Goal: Transaction & Acquisition: Book appointment/travel/reservation

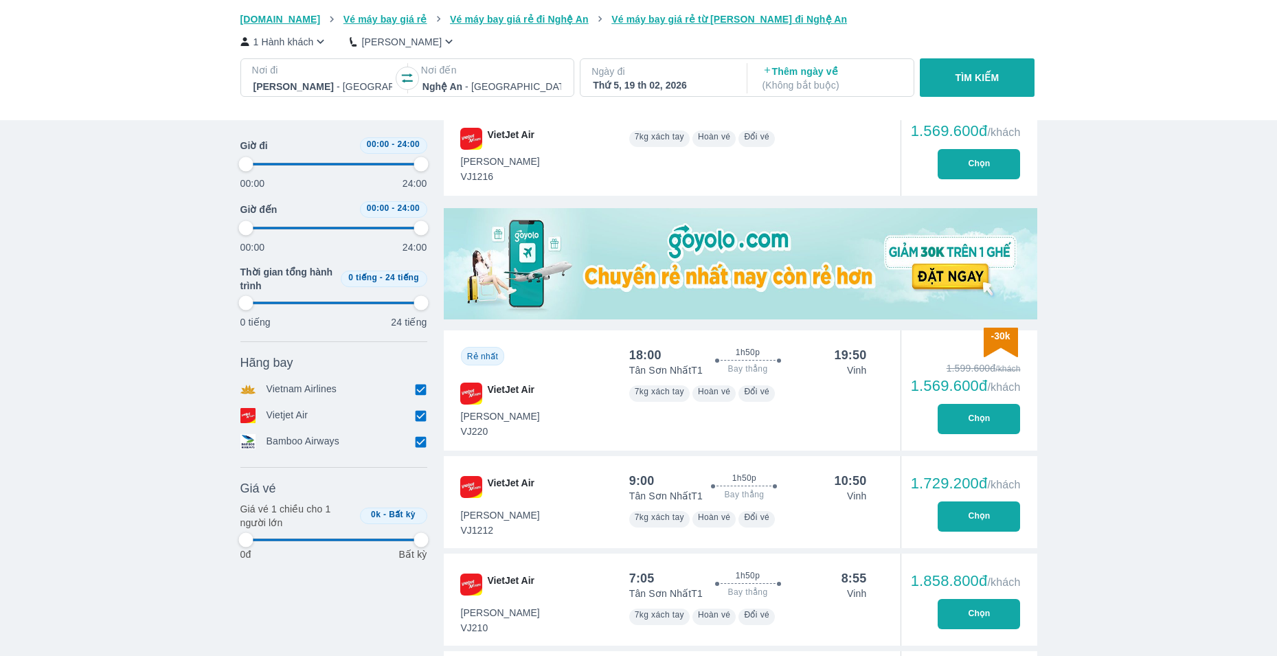
scroll to position [0, 10099]
click at [959, 76] on p "TÌM KIẾM" at bounding box center [977, 78] width 44 height 14
type input "97.9166666666667"
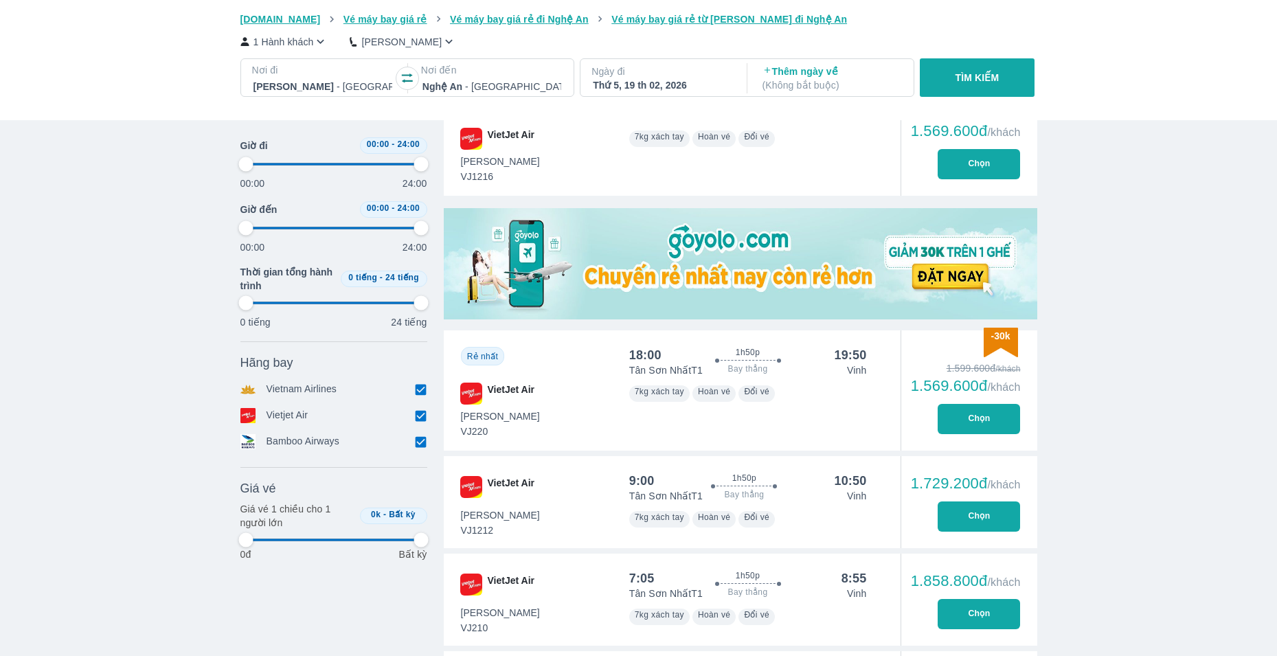
type input "97.9166666666667"
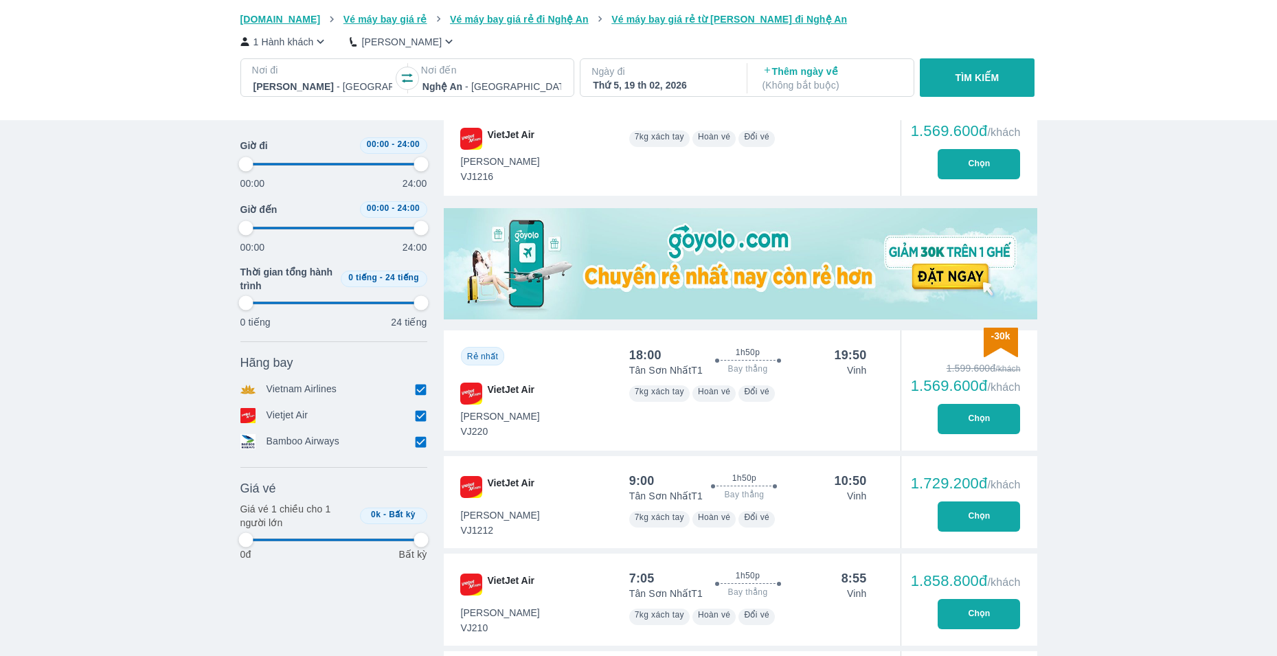
type input "97.9166666666667"
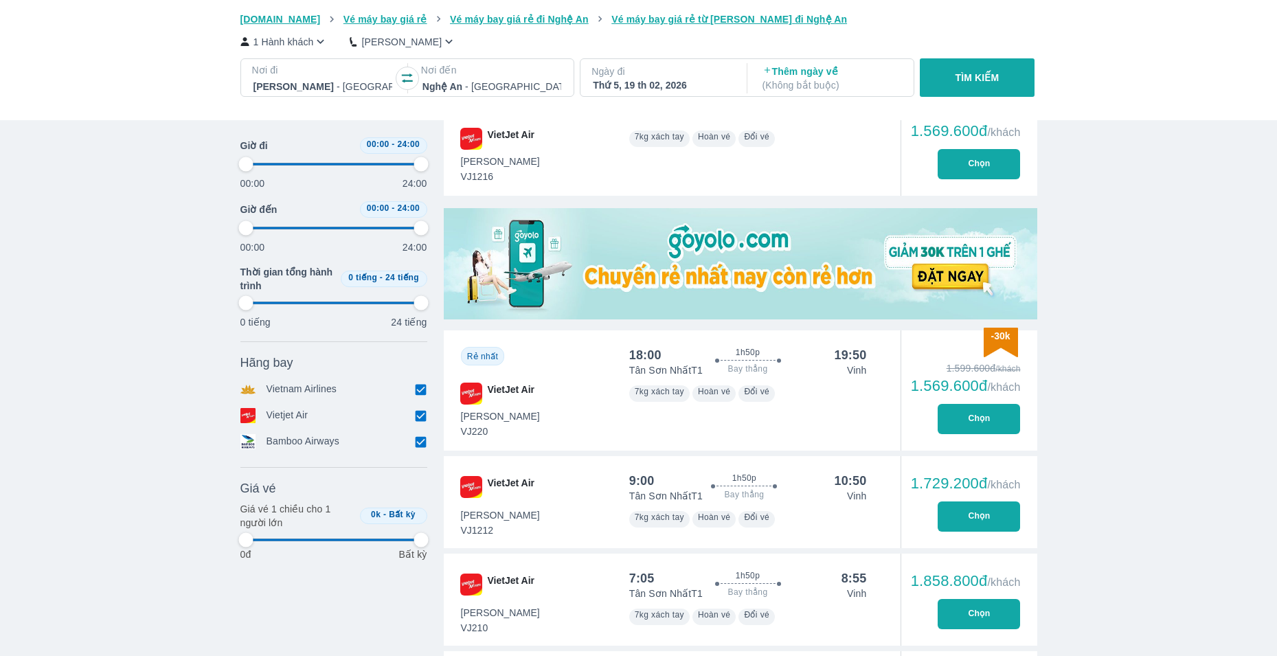
type input "97.9166666666667"
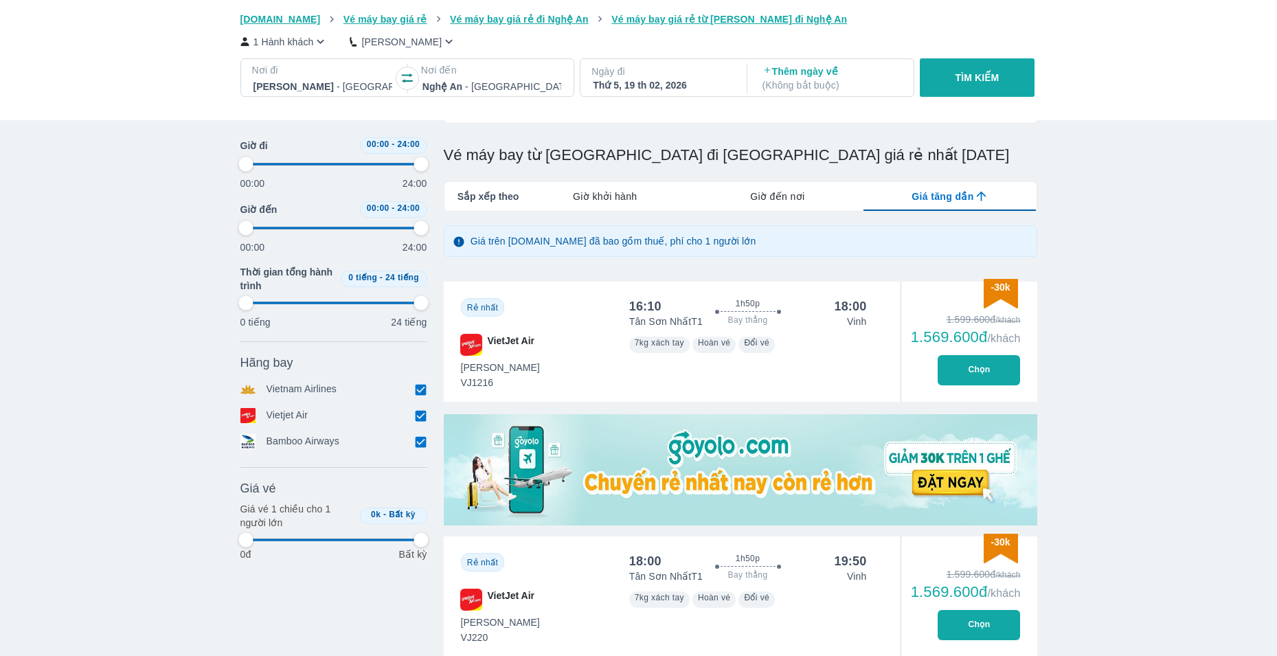
scroll to position [206, 0]
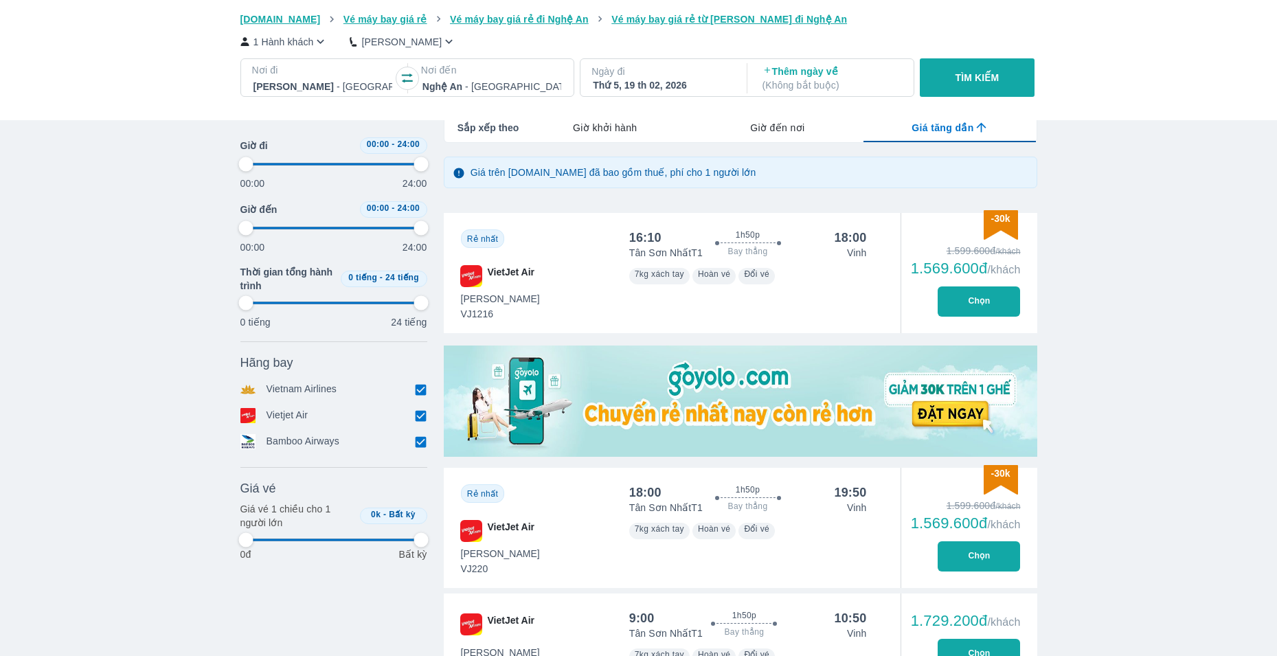
type input "97.9166666666667"
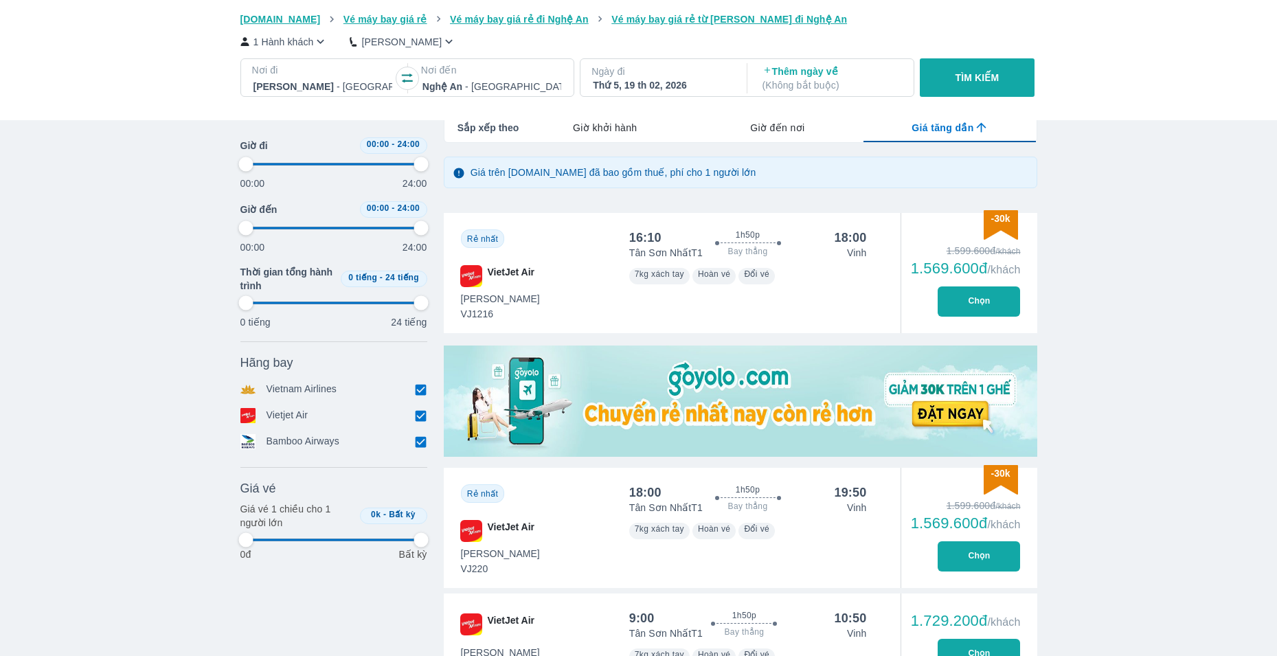
type input "97.9166666666667"
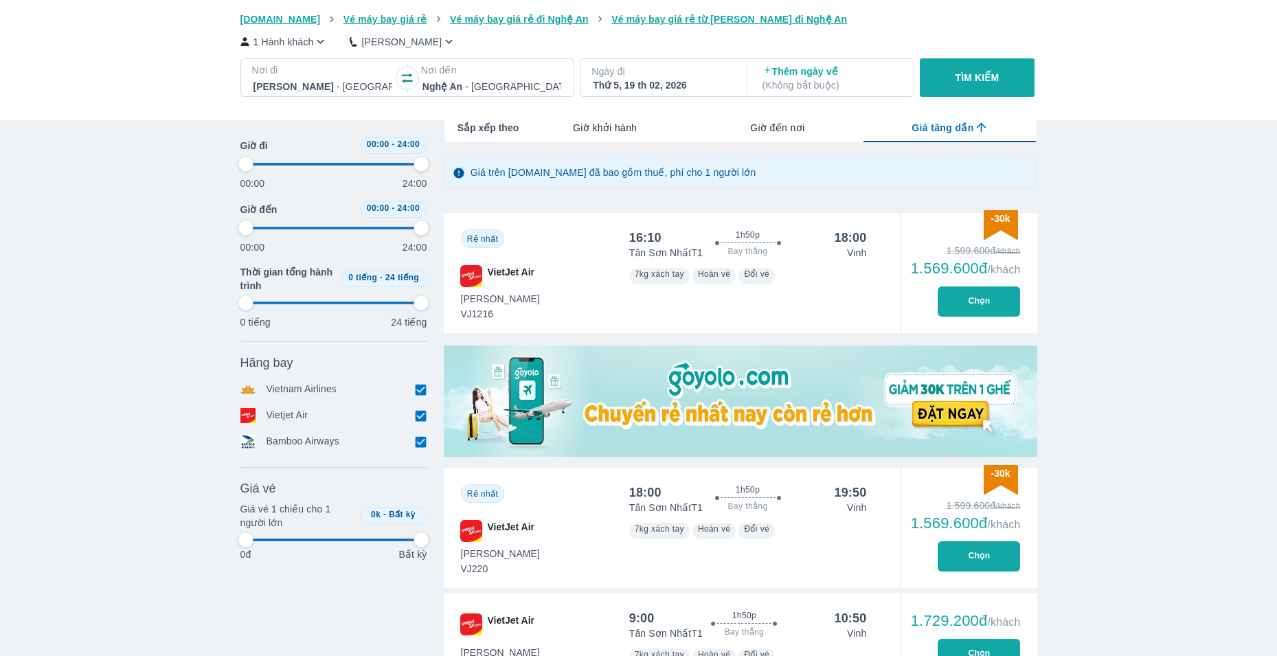
type input "97.9166666666667"
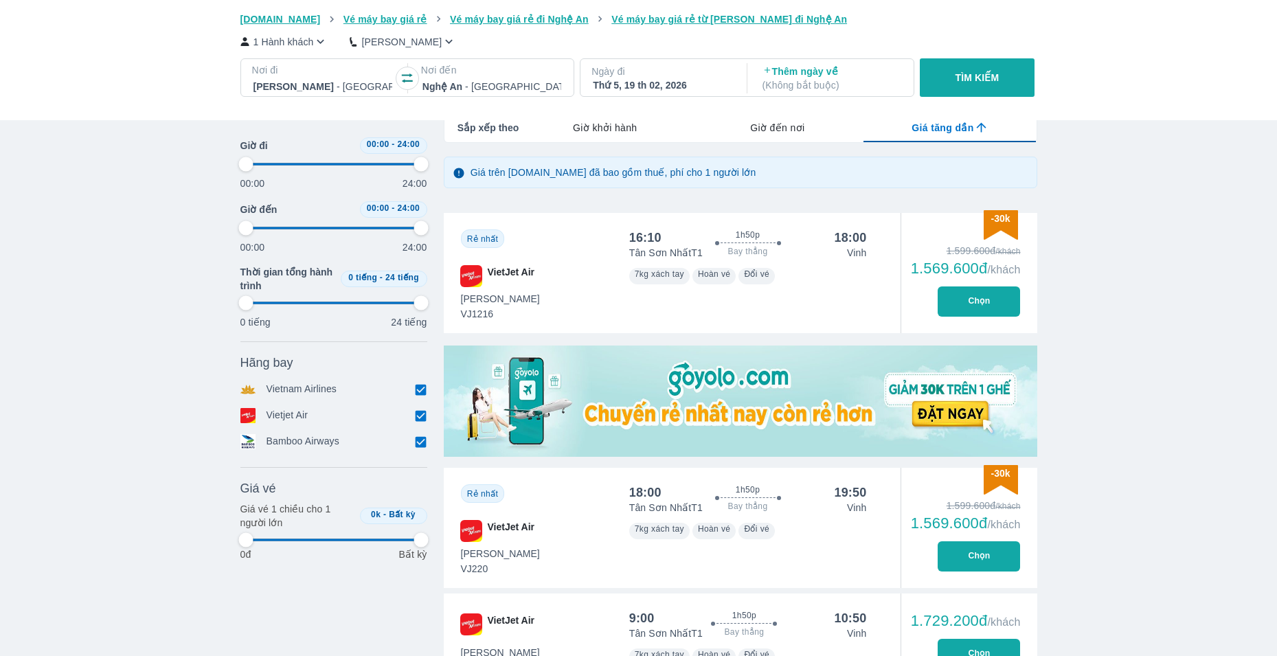
type input "97.9166666666667"
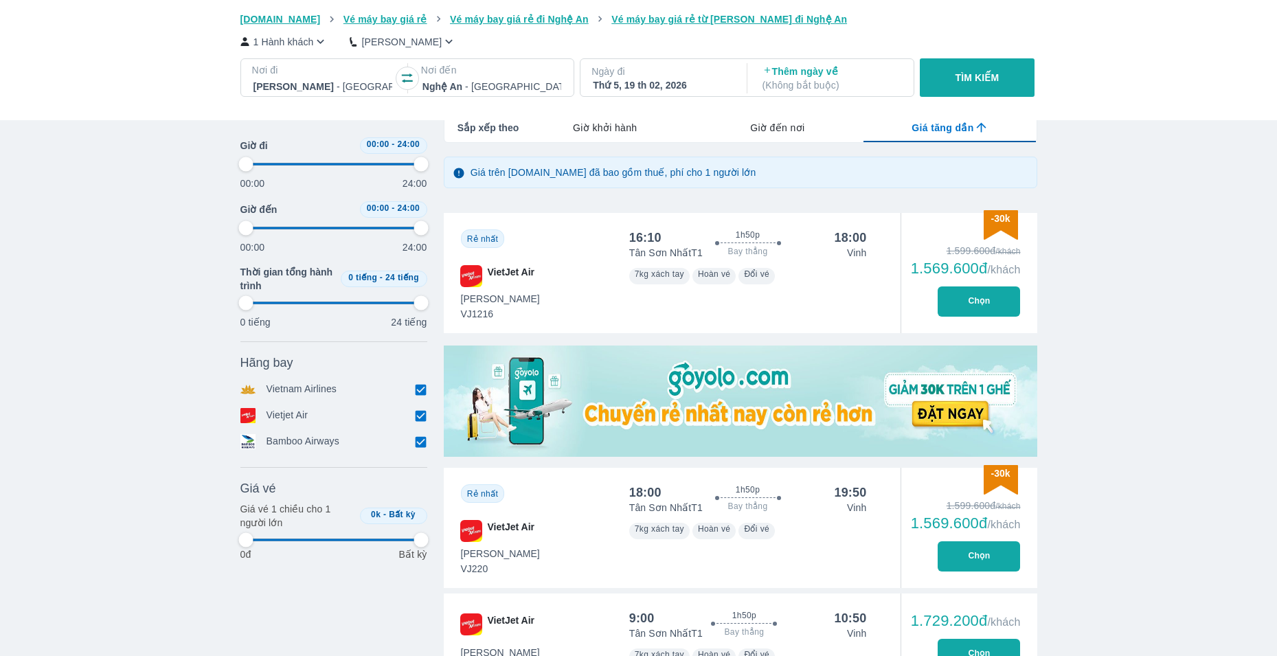
type input "97.9166666666667"
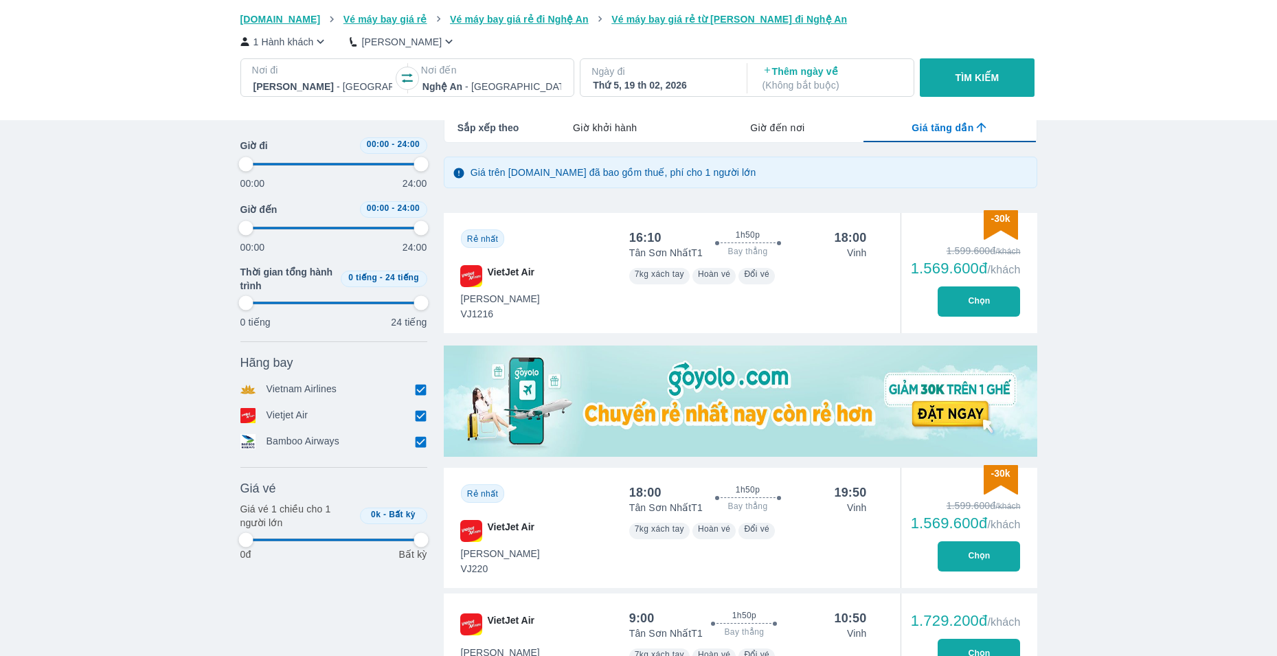
type input "97.9166666666667"
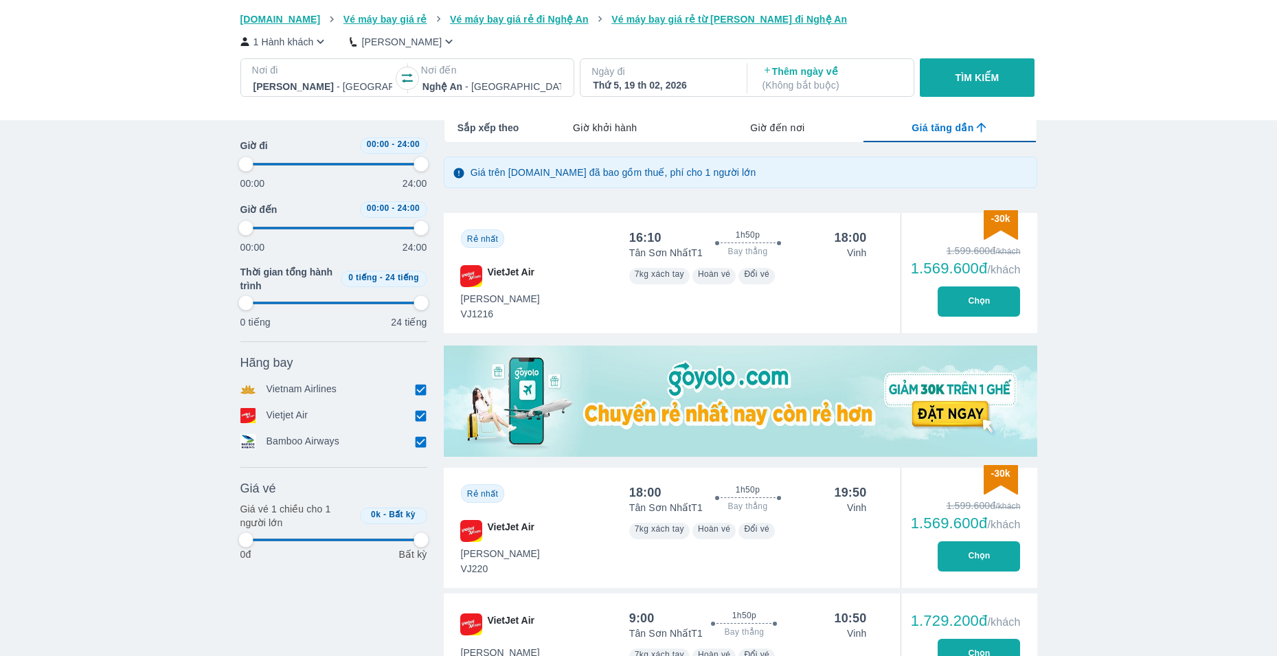
type input "97.9166666666667"
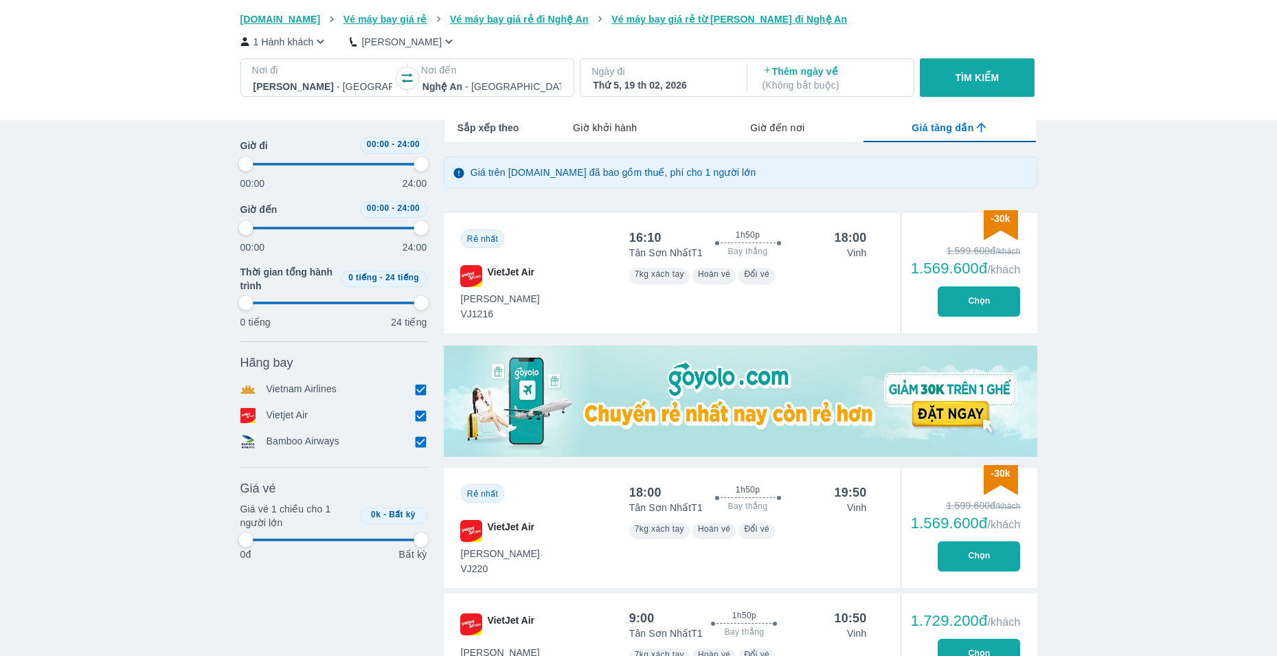
type input "97.9166666666667"
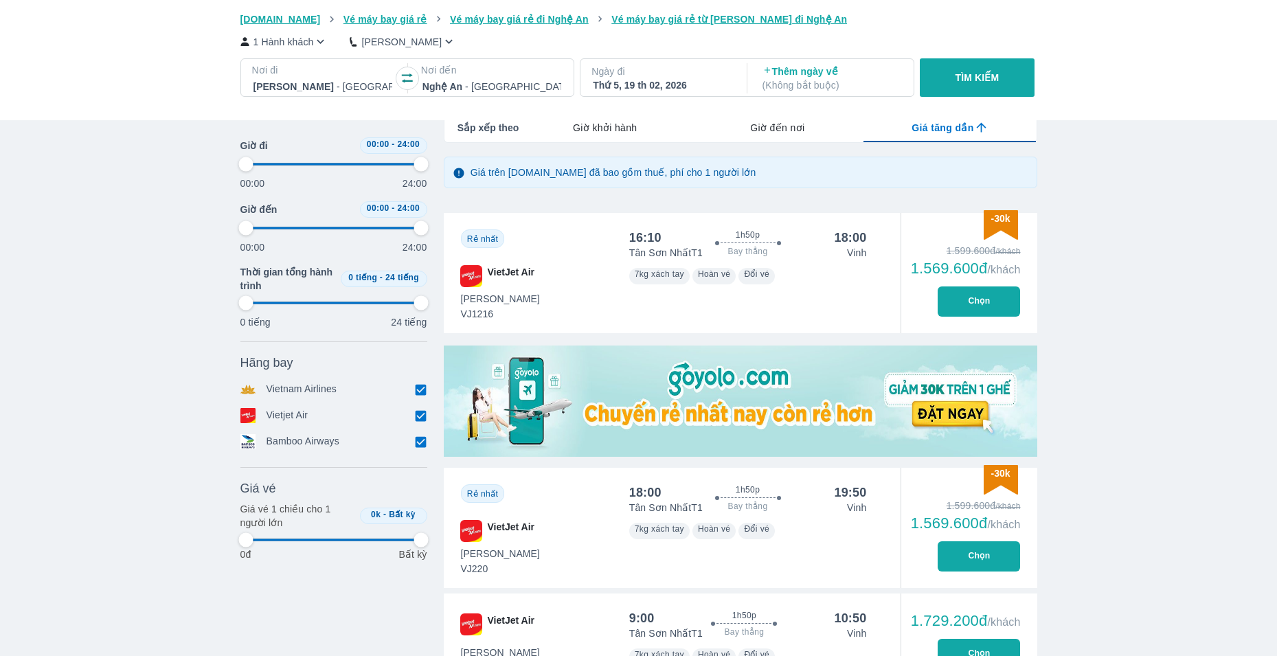
type input "97.9166666666667"
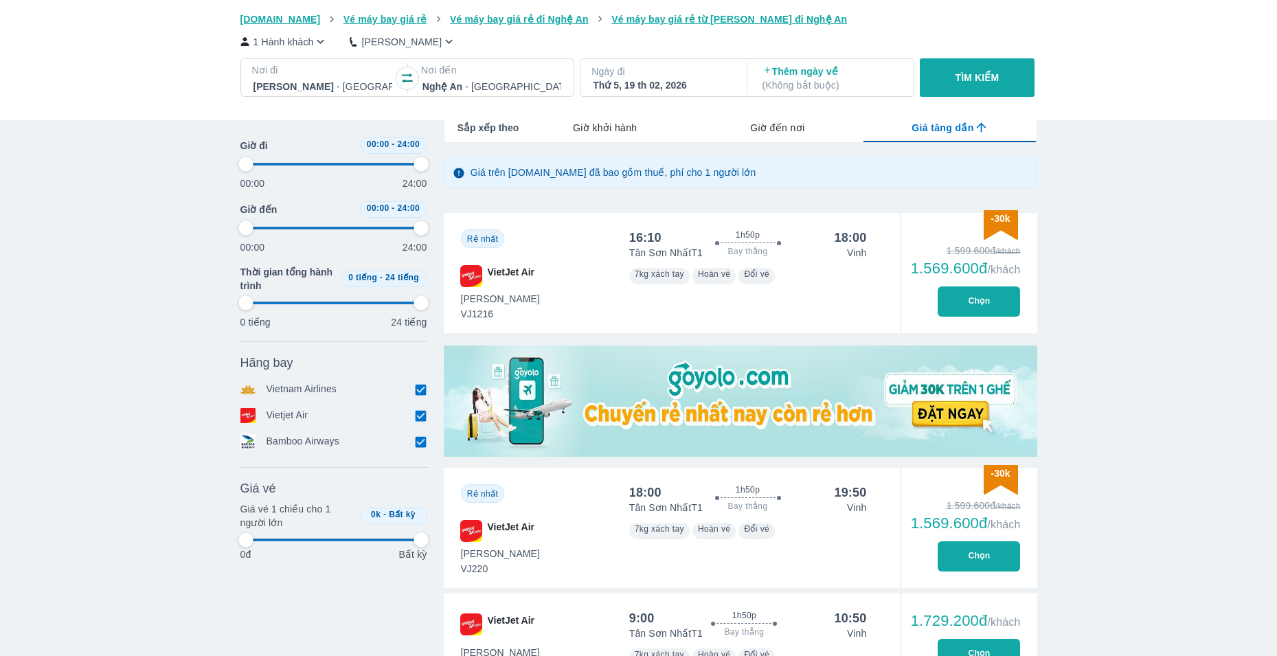
type input "97.9166666666667"
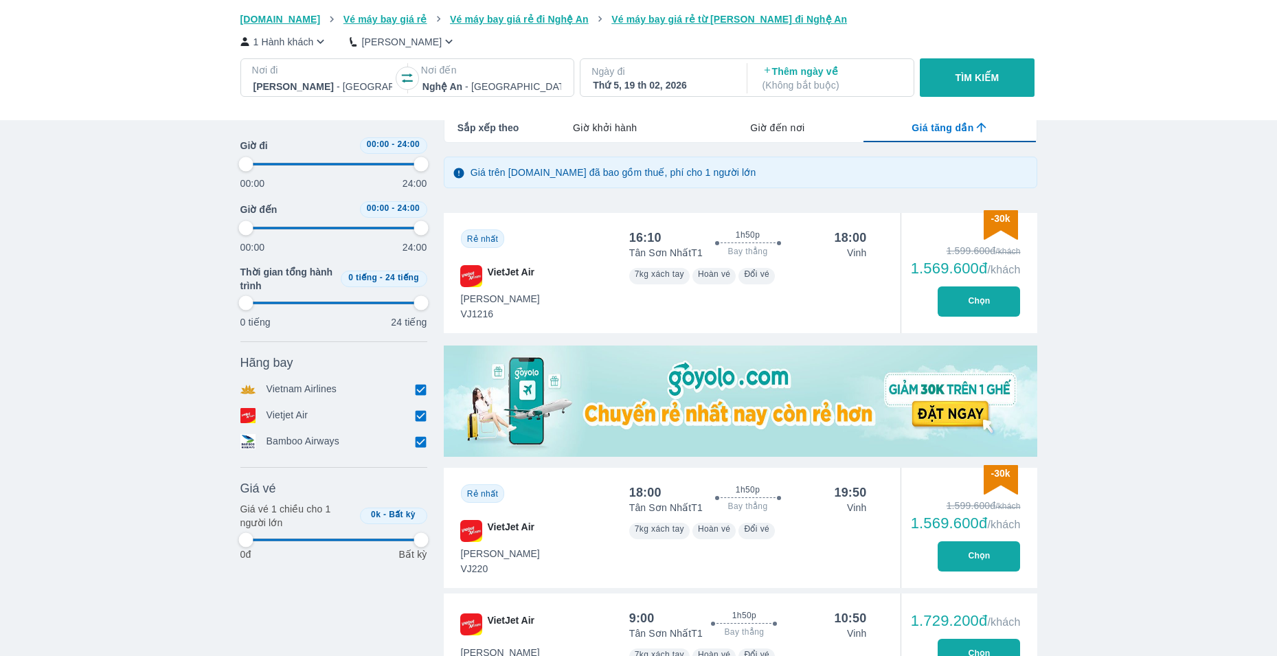
type input "97.9166666666667"
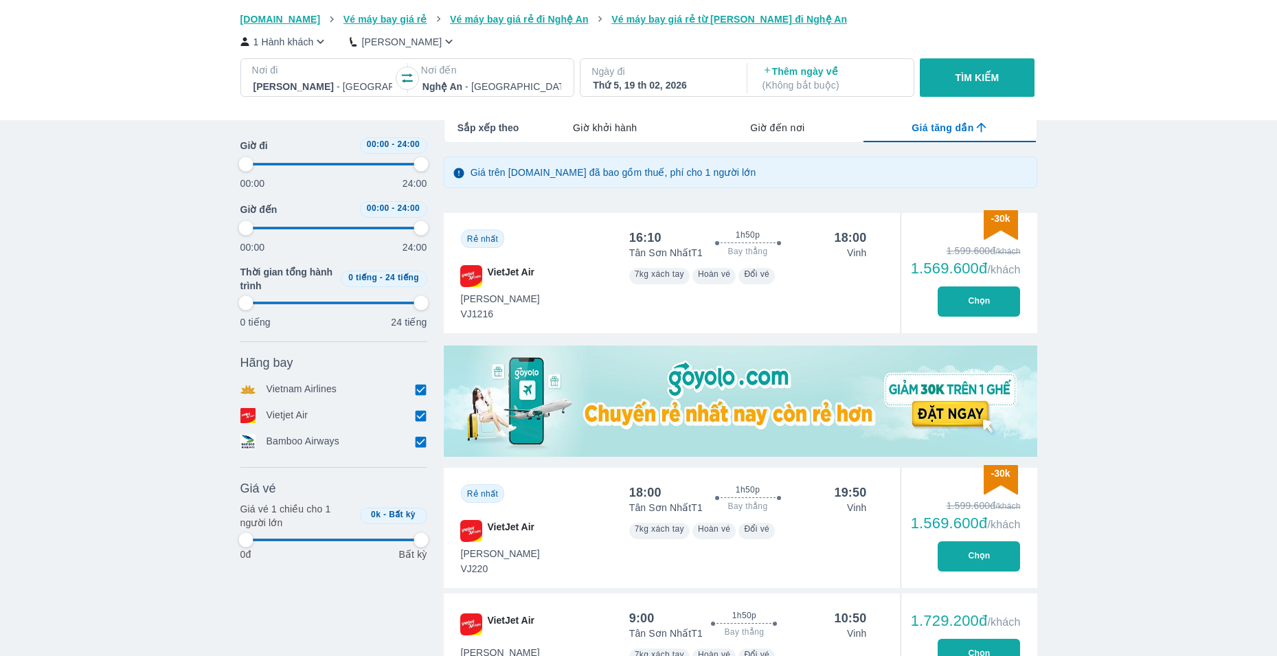
type input "97.9166666666667"
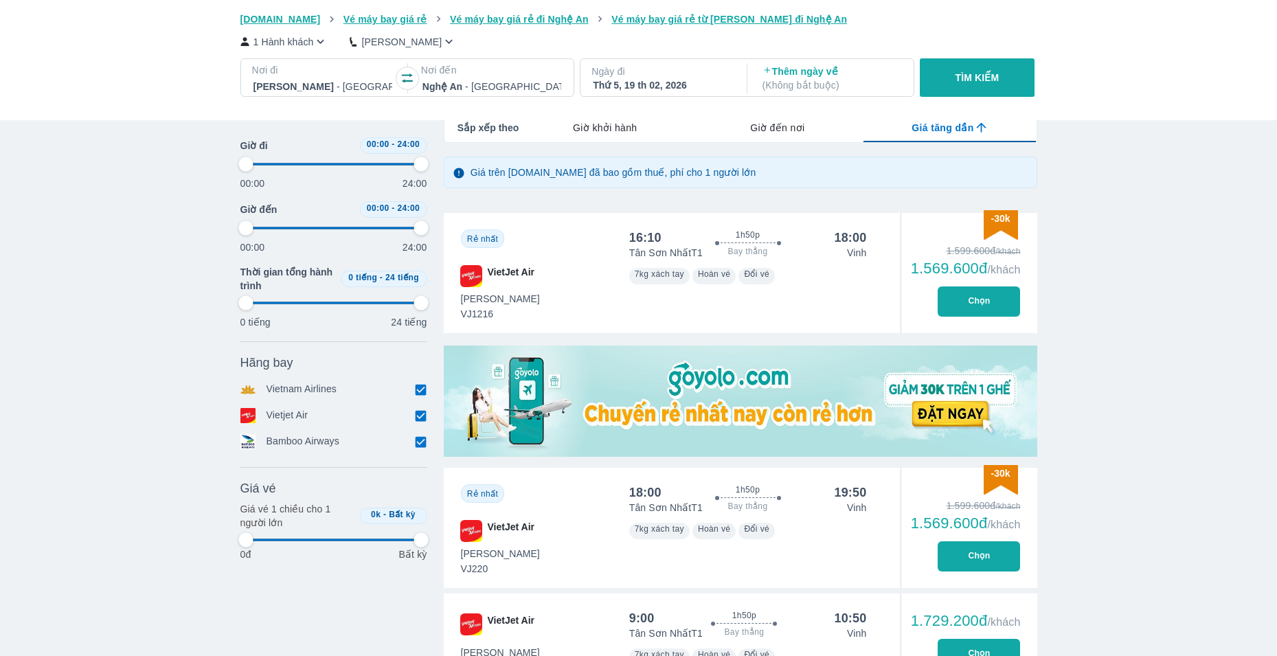
type input "97.9166666666667"
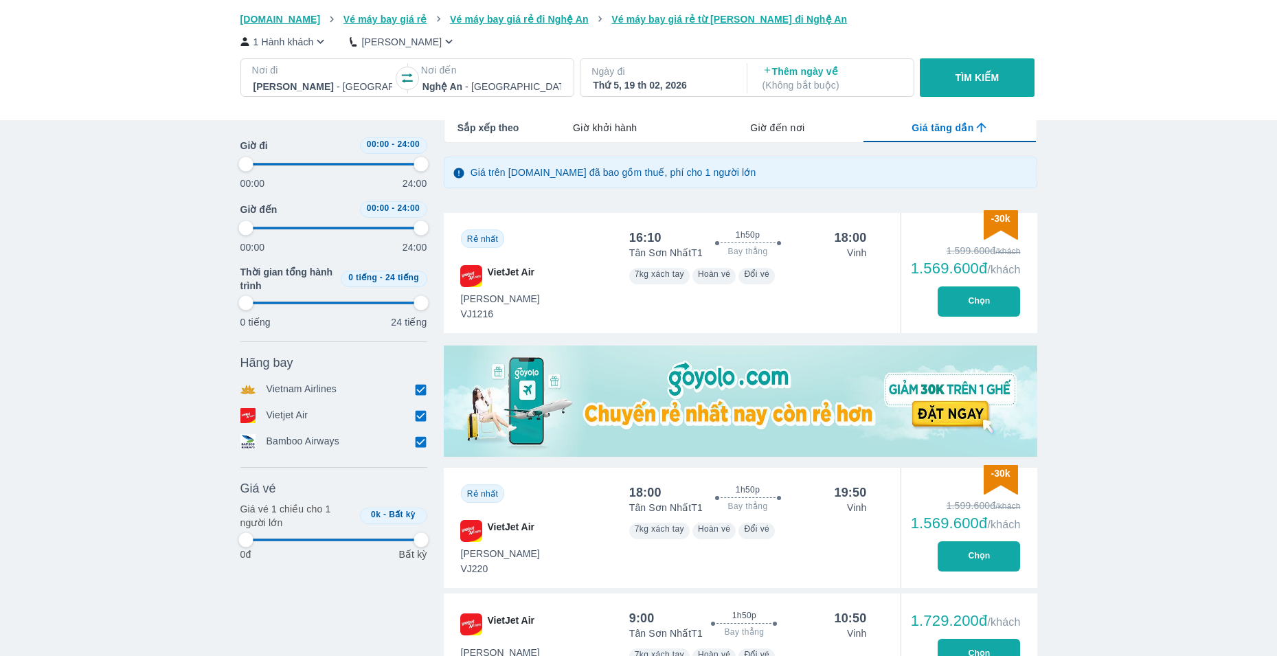
type input "97.9166666666667"
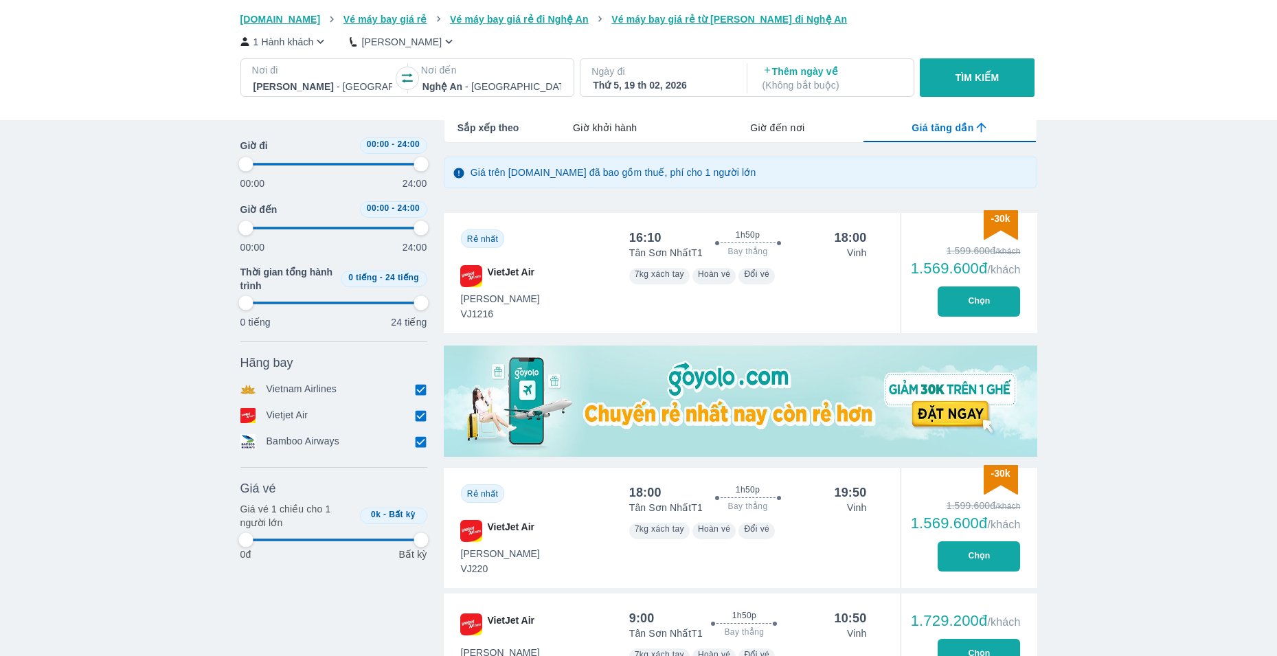
type input "97.9166666666667"
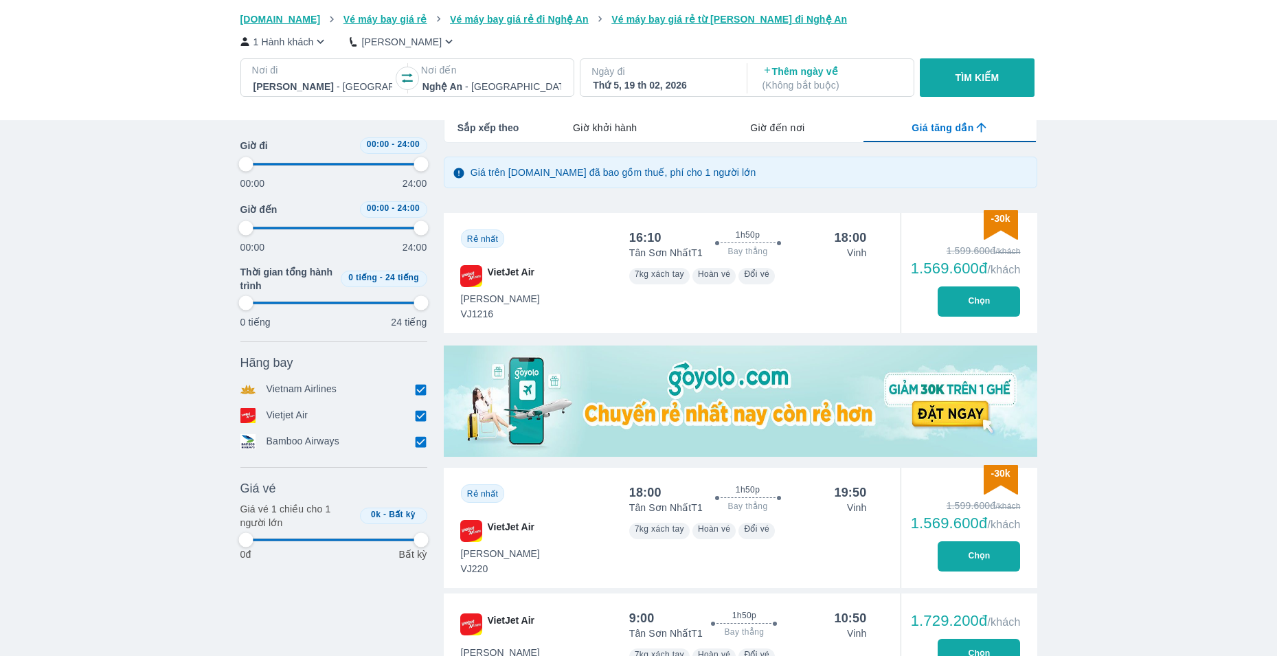
type input "97.9166666666667"
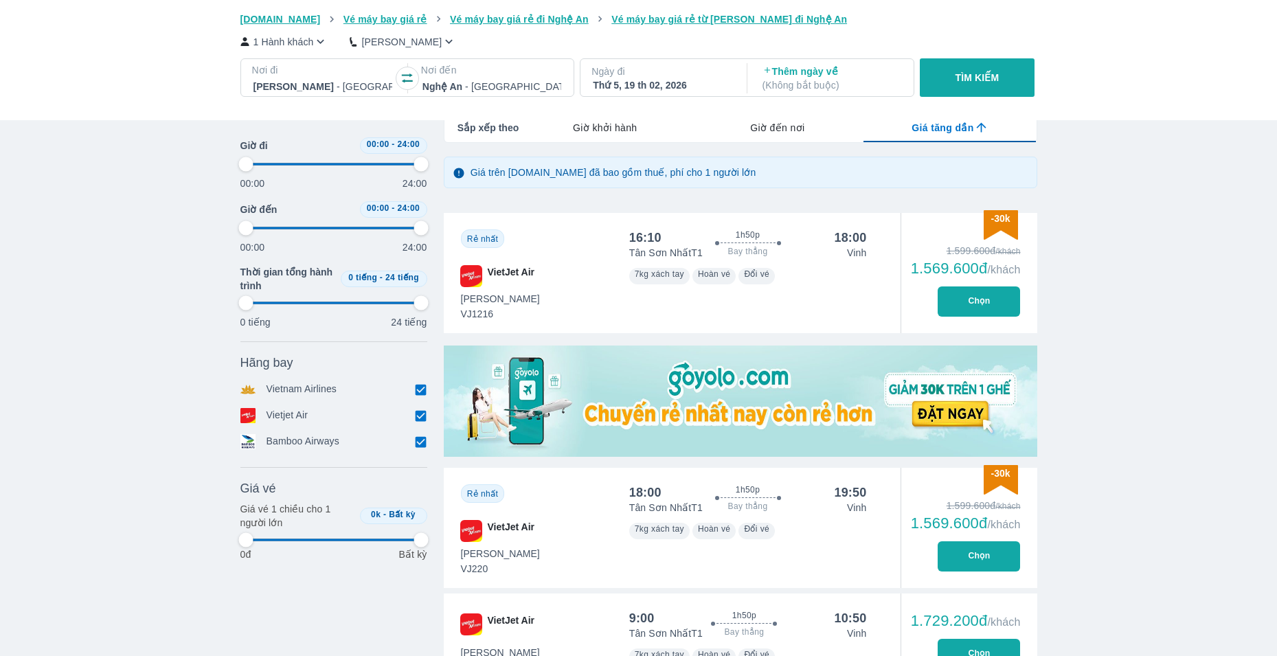
type input "97.9166666666667"
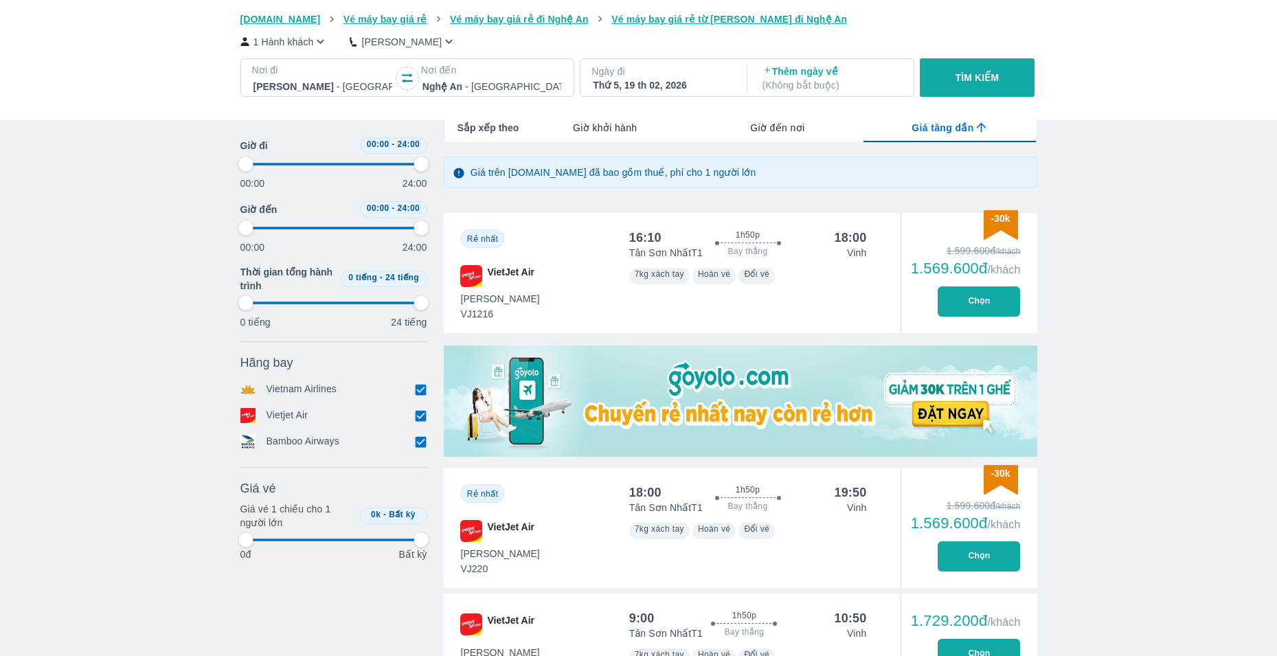
type input "97.9166666666667"
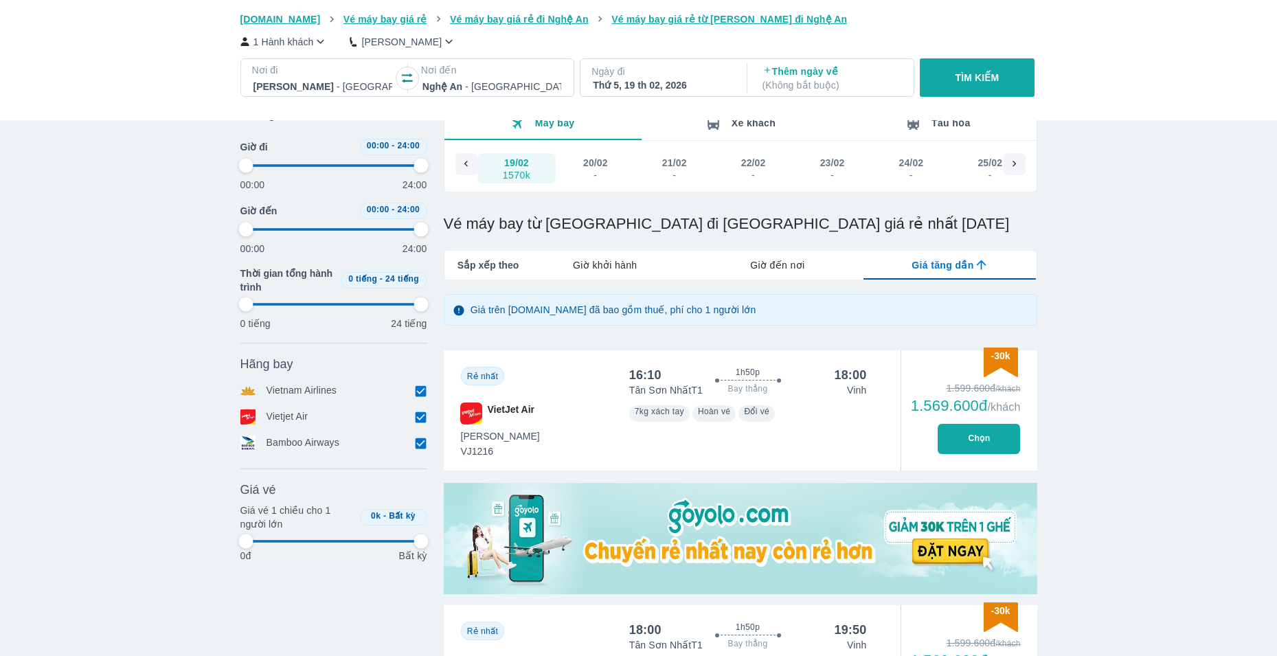
scroll to position [0, 0]
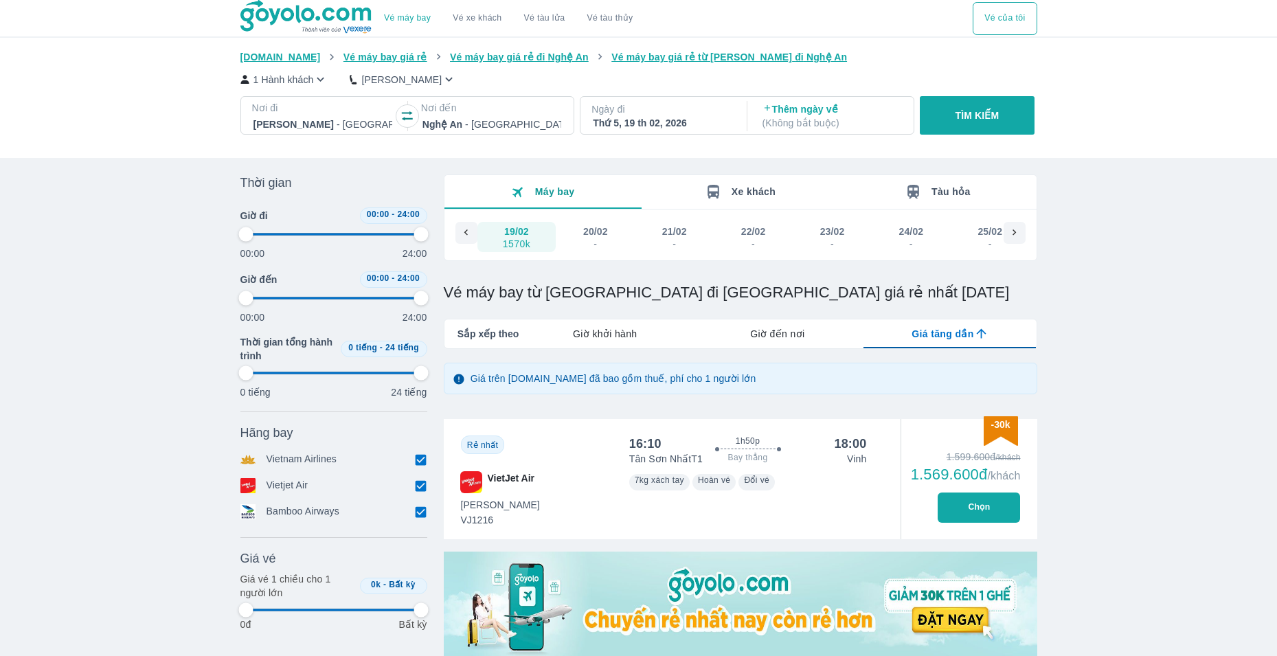
click at [369, 119] on div at bounding box center [322, 124] width 139 height 16
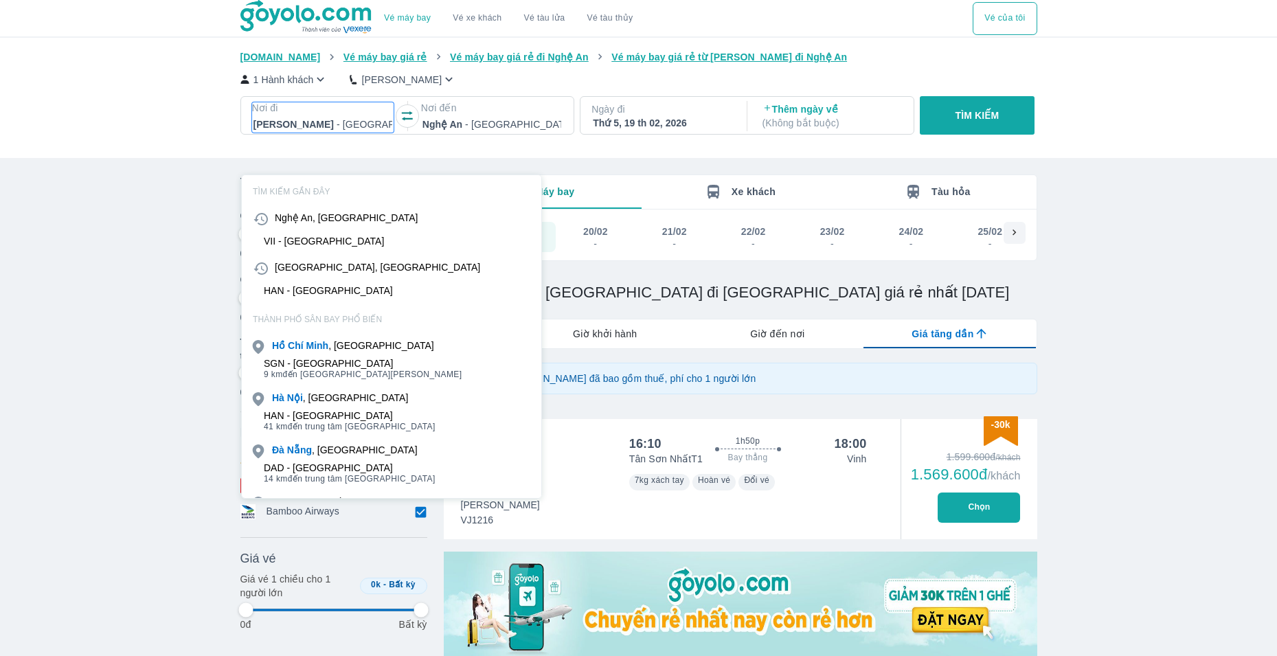
scroll to position [79, 0]
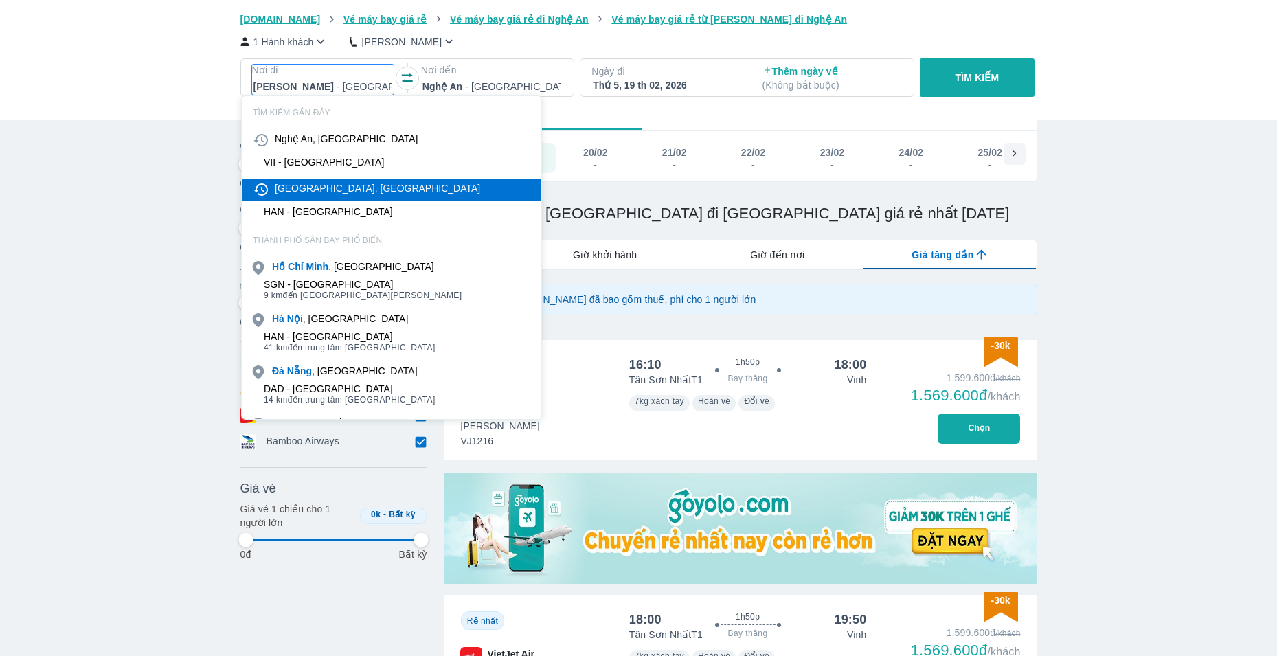
click at [317, 192] on div "[GEOGRAPHIC_DATA], [GEOGRAPHIC_DATA]" at bounding box center [377, 188] width 205 height 14
type input "97.9166666666667"
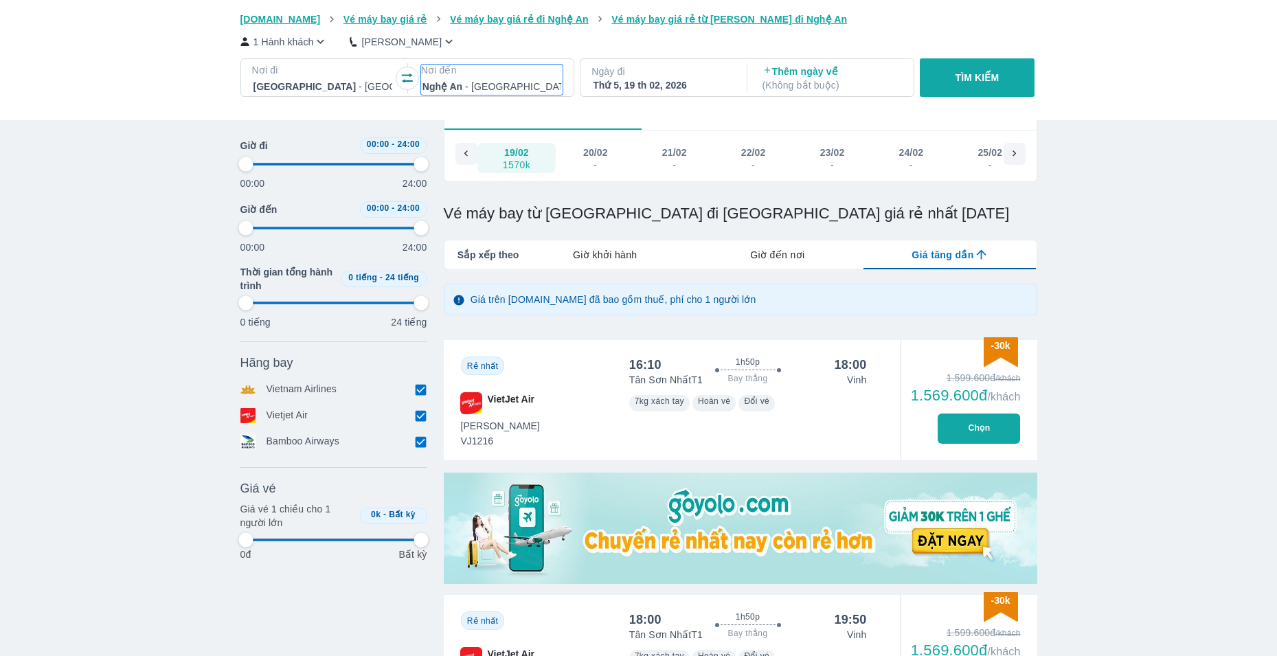
click at [521, 88] on div at bounding box center [491, 86] width 139 height 16
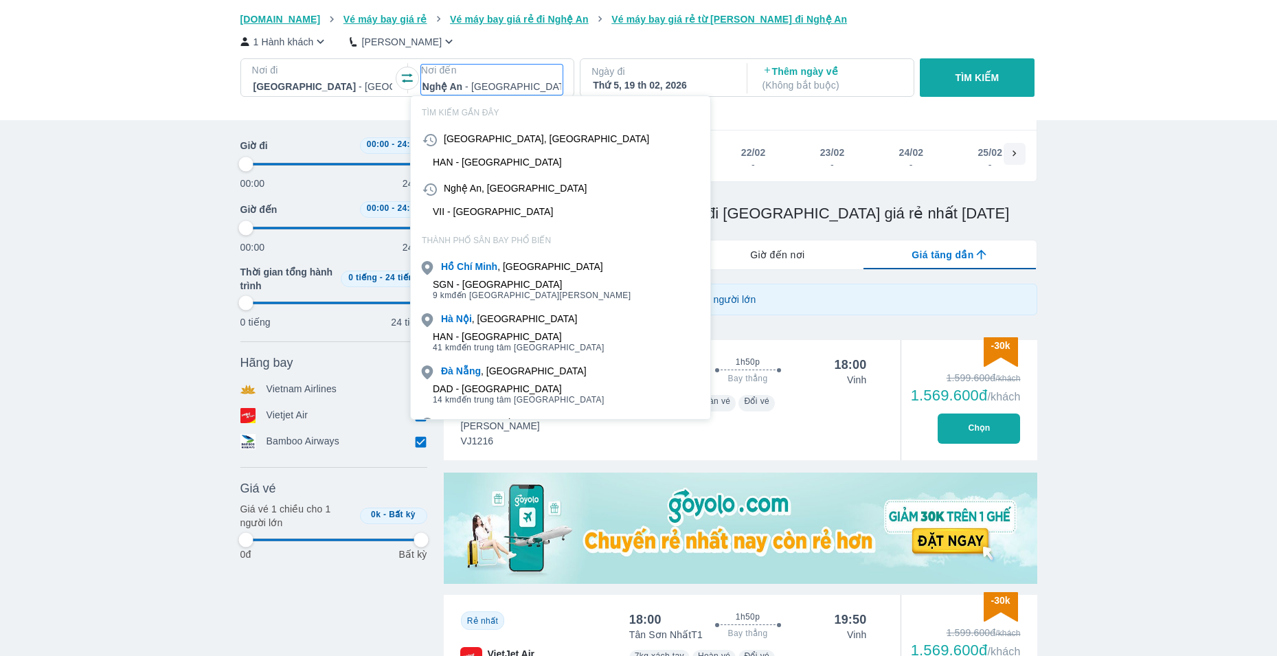
type input "bv"
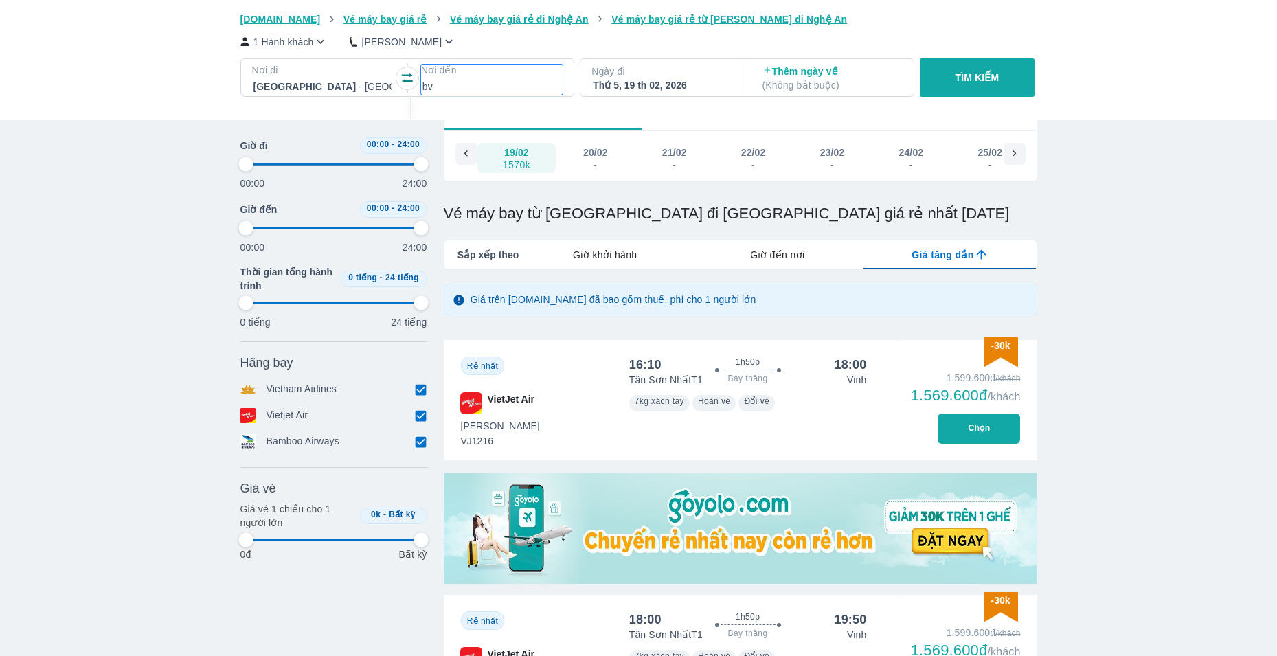
type input "97.9166666666667"
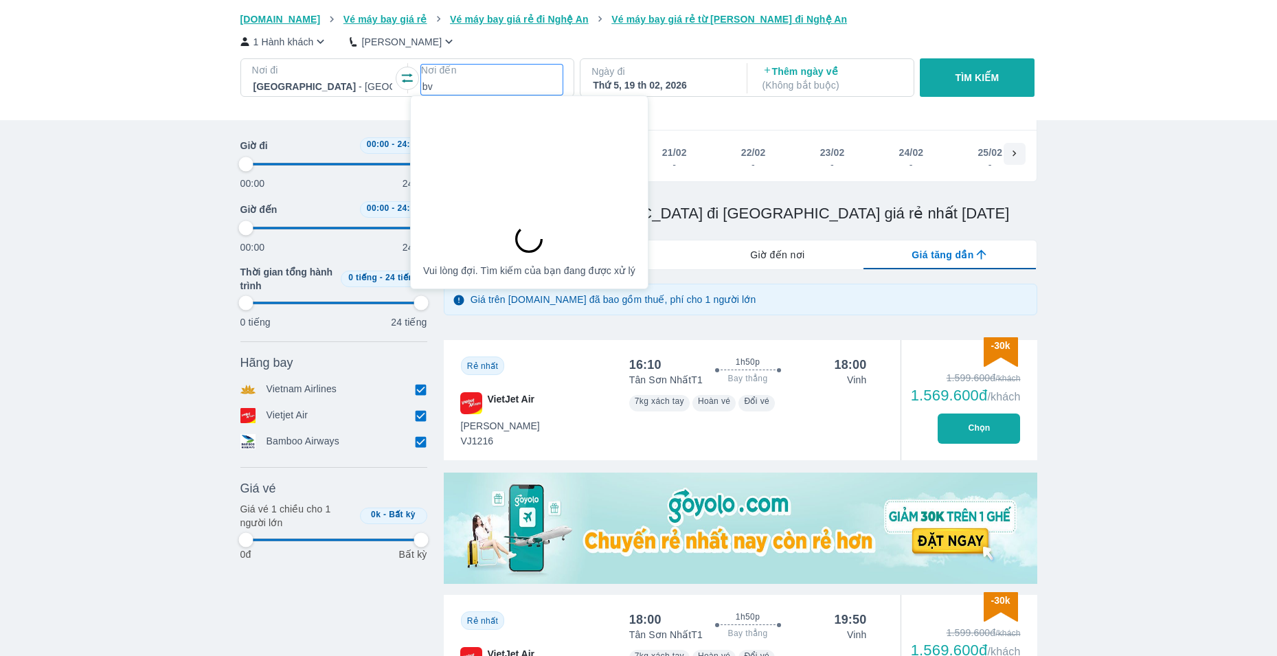
type input "97.9166666666667"
type input "b"
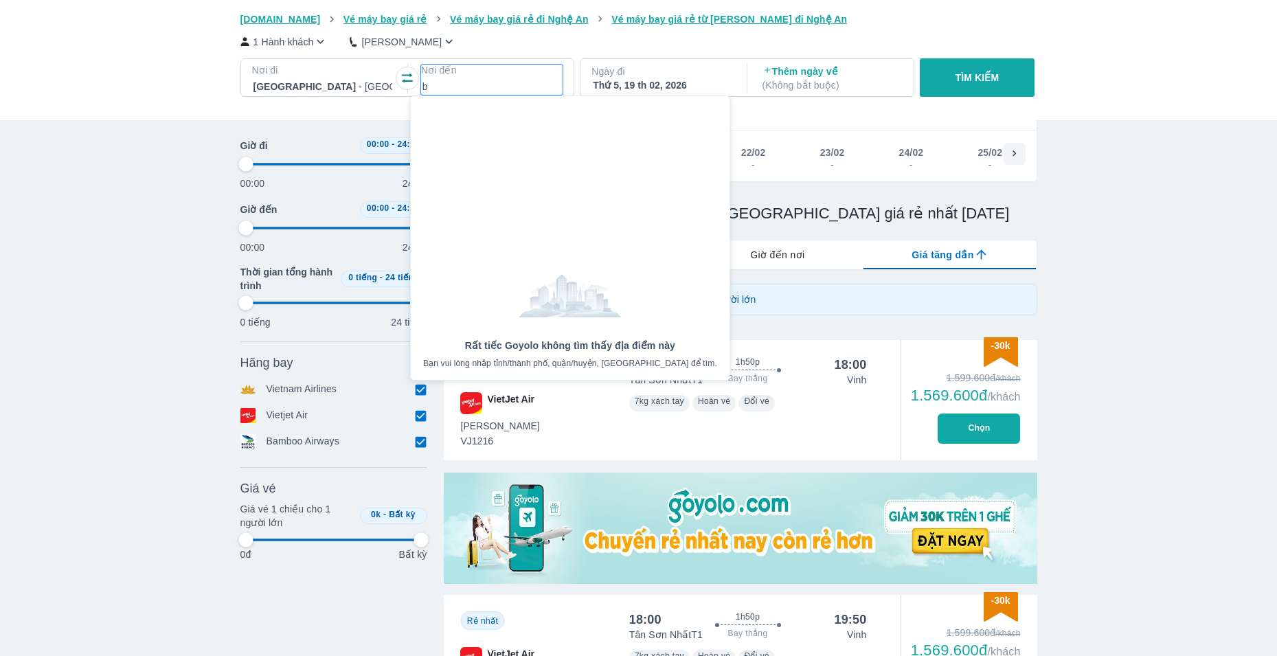
type input "97.9166666666667"
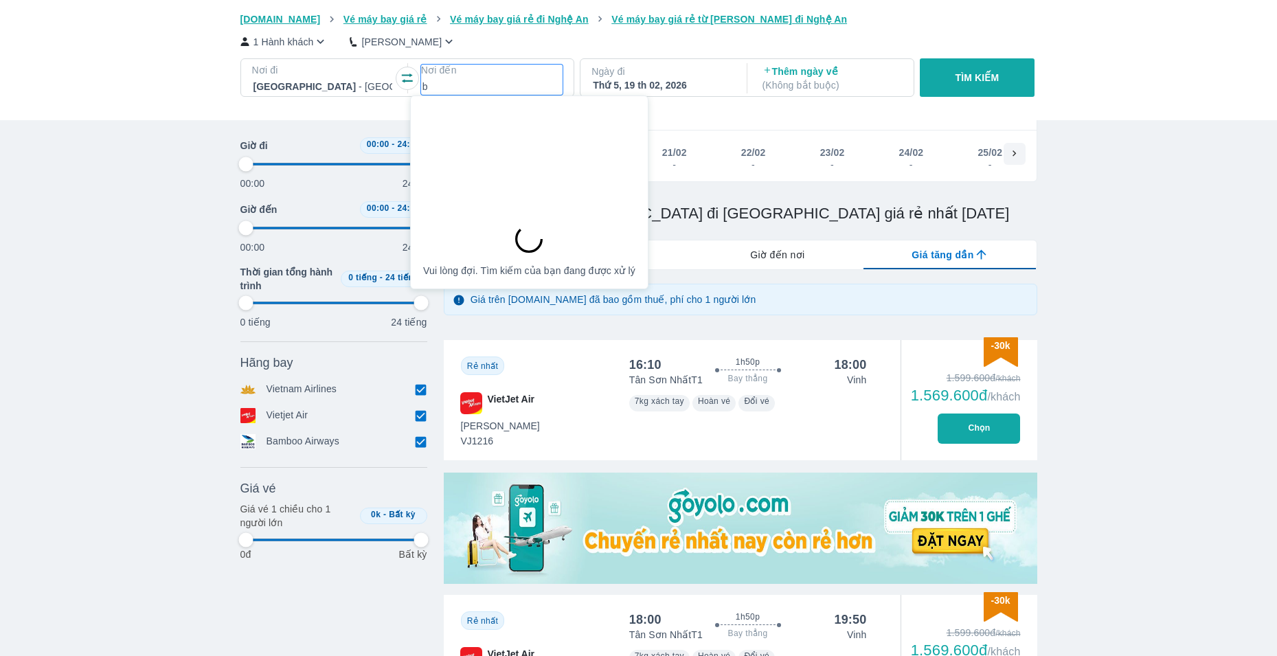
type input "97.9166666666667"
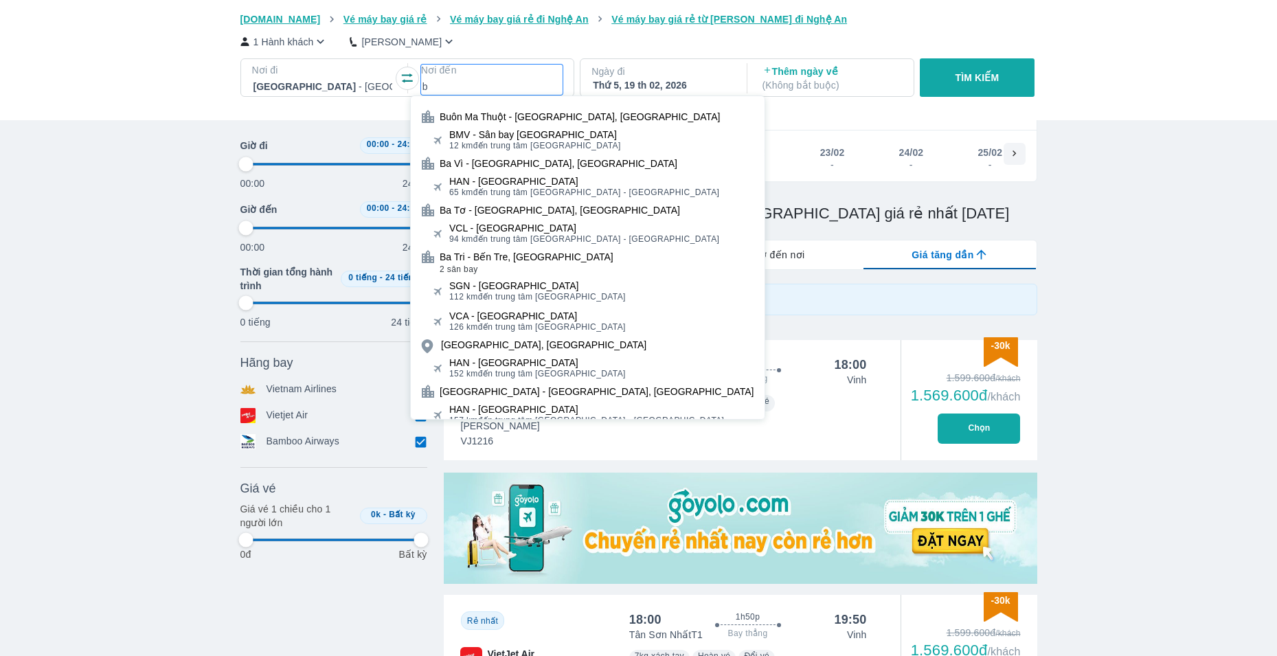
type input "b"
click at [512, 133] on div "BMV - Sân bay [GEOGRAPHIC_DATA]" at bounding box center [535, 134] width 172 height 11
type input "97.9166666666667"
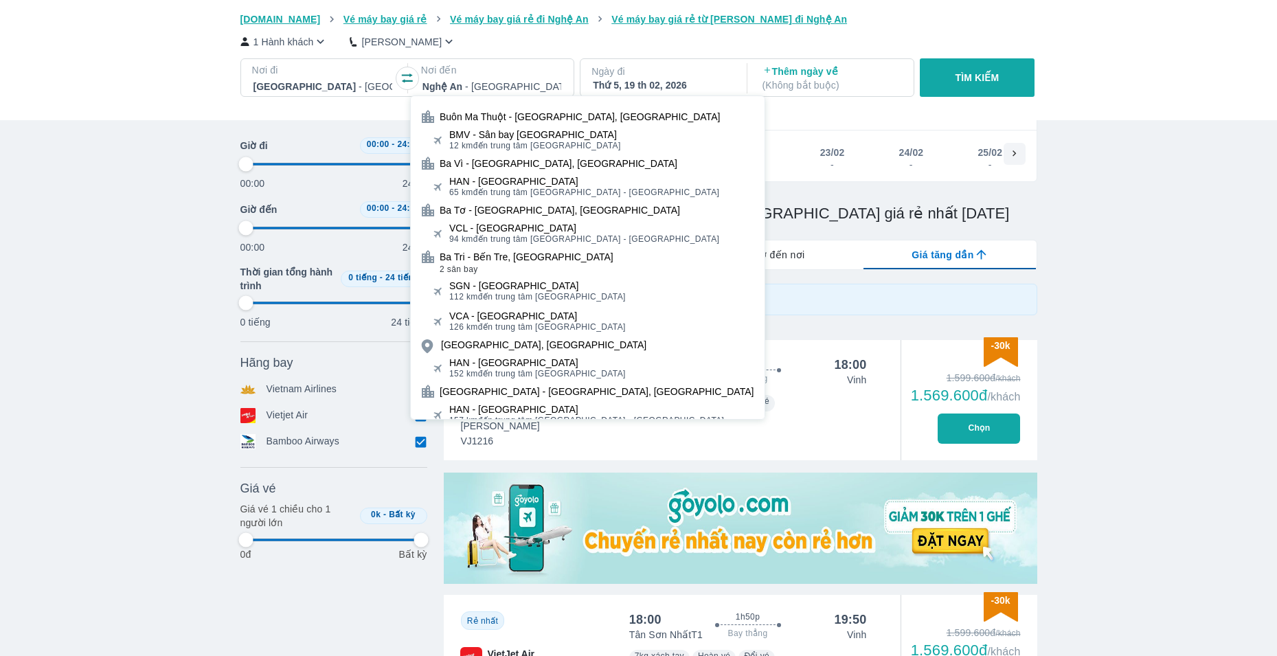
scroll to position [0, 0]
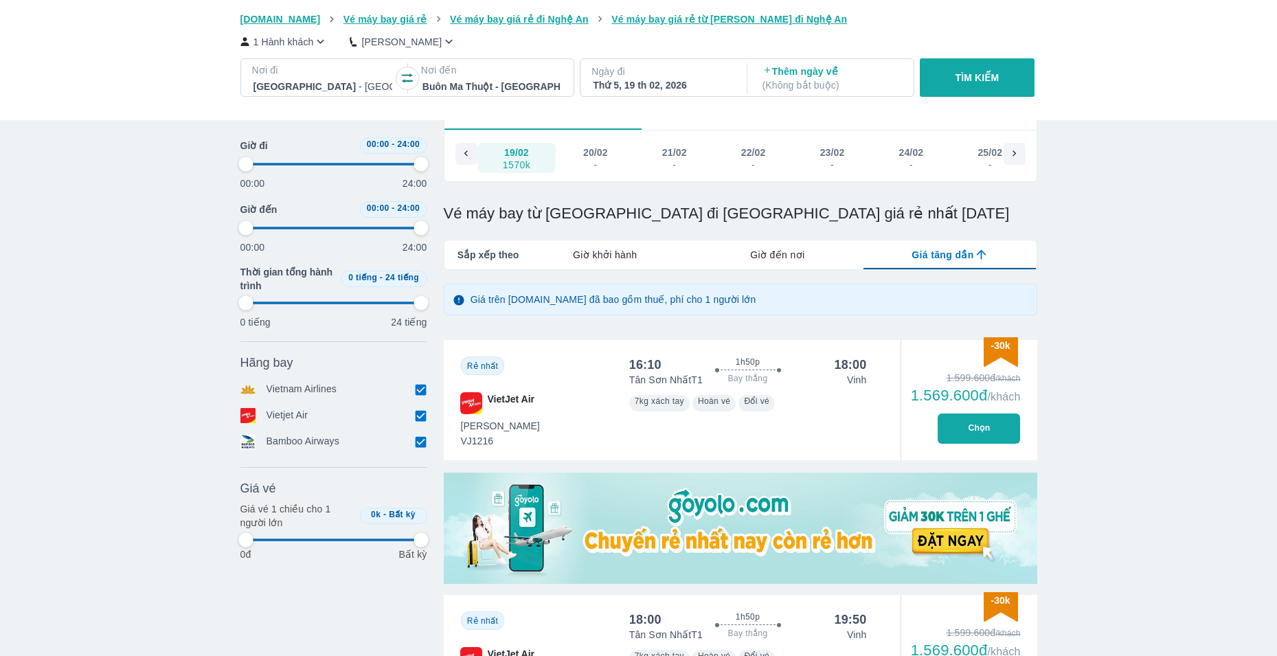
click at [683, 88] on div "Thứ 5, 19 th 02, 2026" at bounding box center [662, 85] width 139 height 14
type input "97.9166666666667"
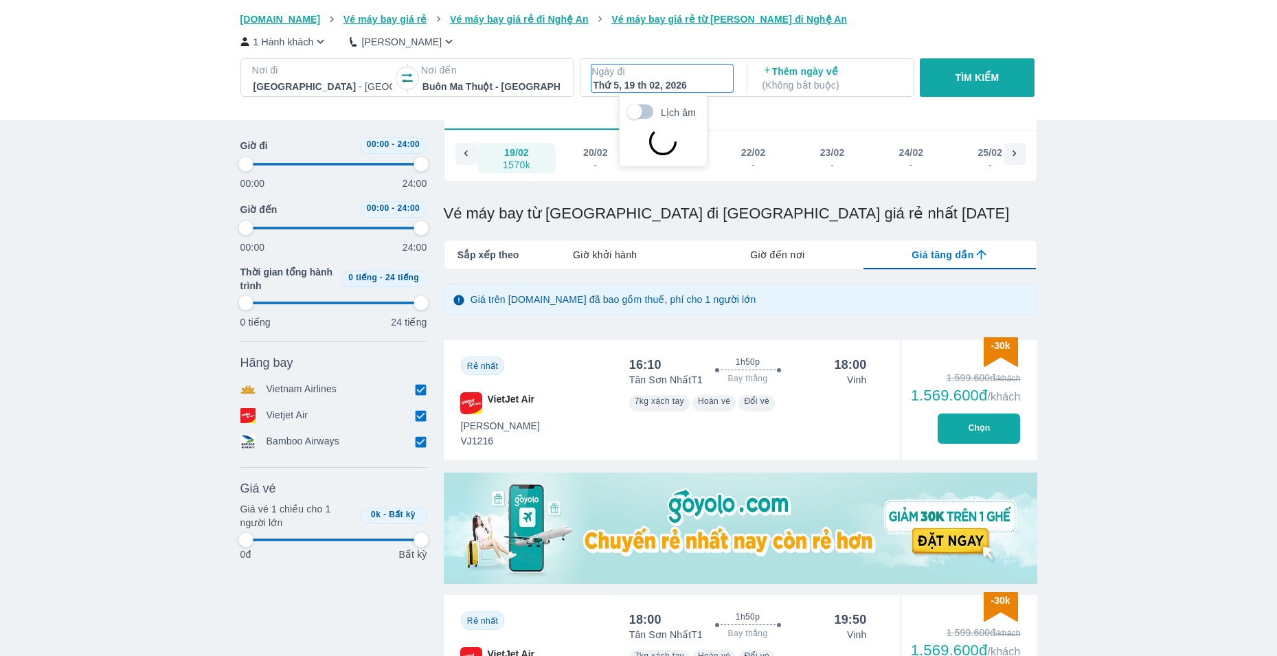
type input "97.9166666666667"
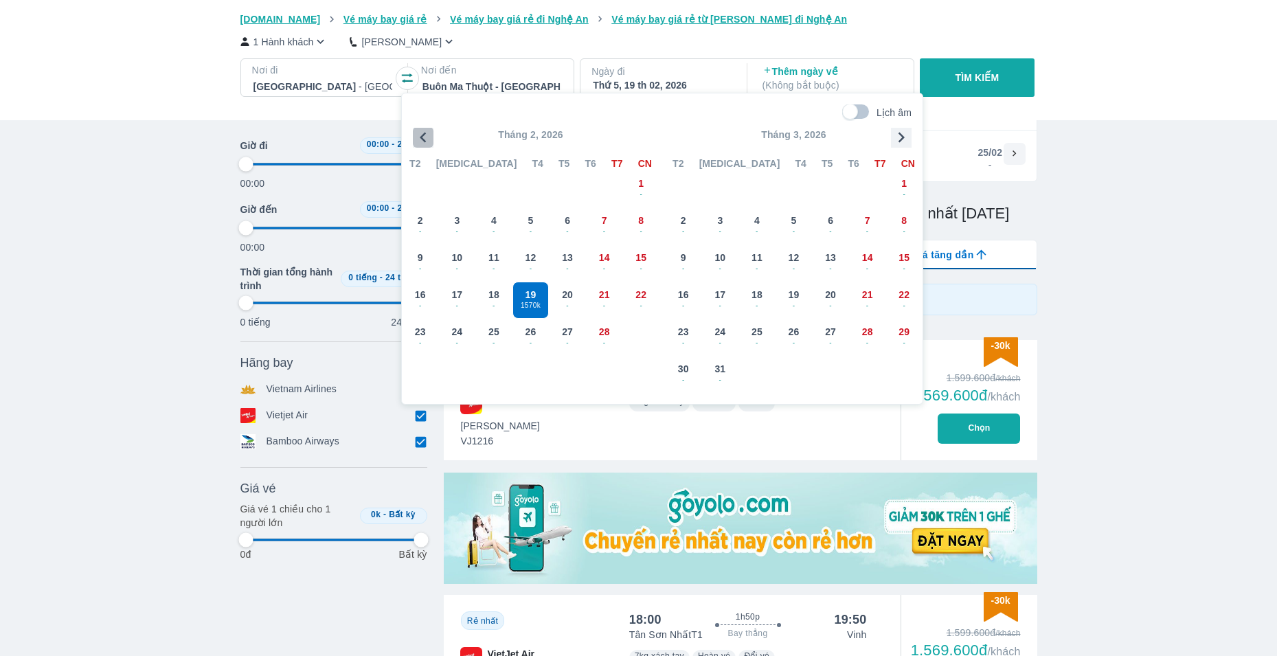
click at [424, 137] on icon "button" at bounding box center [423, 137] width 21 height 21
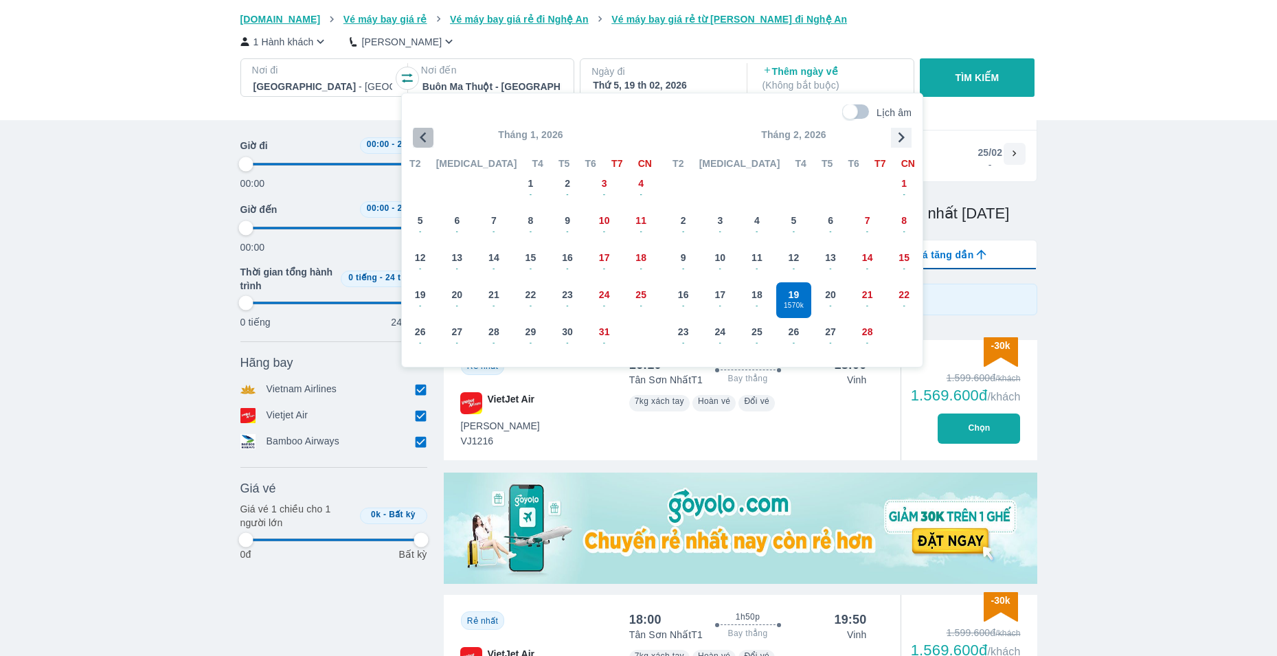
click at [424, 137] on icon "button" at bounding box center [423, 137] width 21 height 21
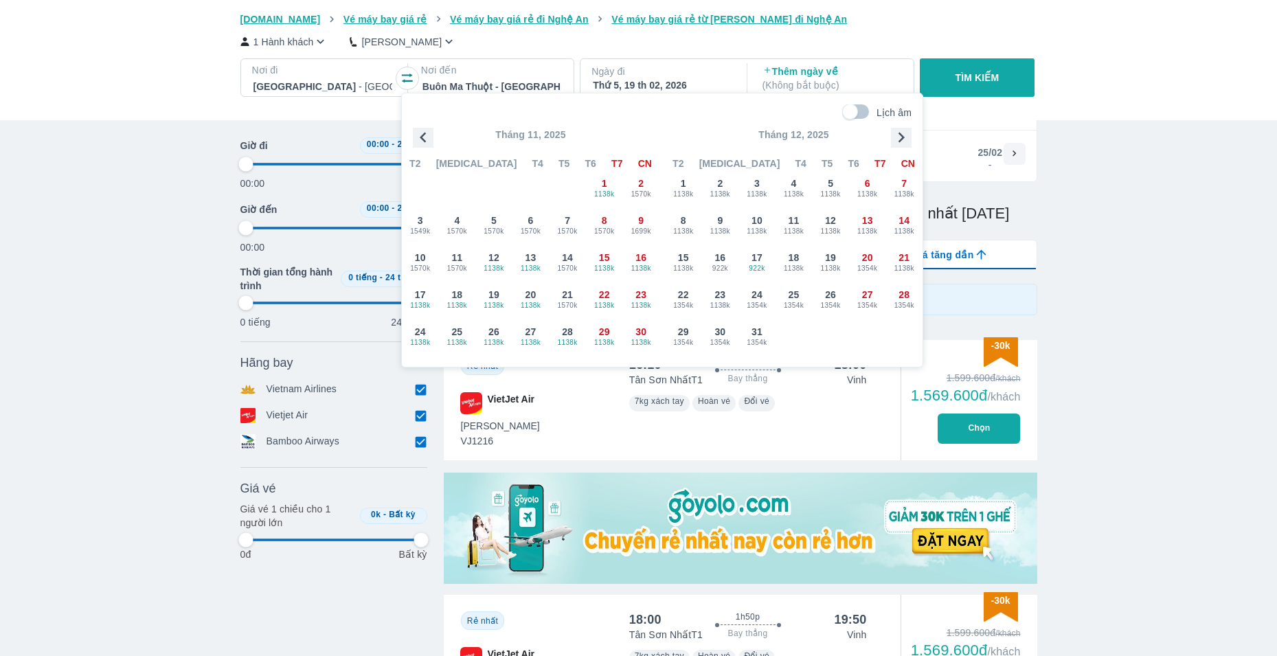
click at [424, 137] on icon "button" at bounding box center [423, 137] width 21 height 21
click at [484, 266] on span "2002k" at bounding box center [494, 268] width 36 height 11
type input "97.9166666666667"
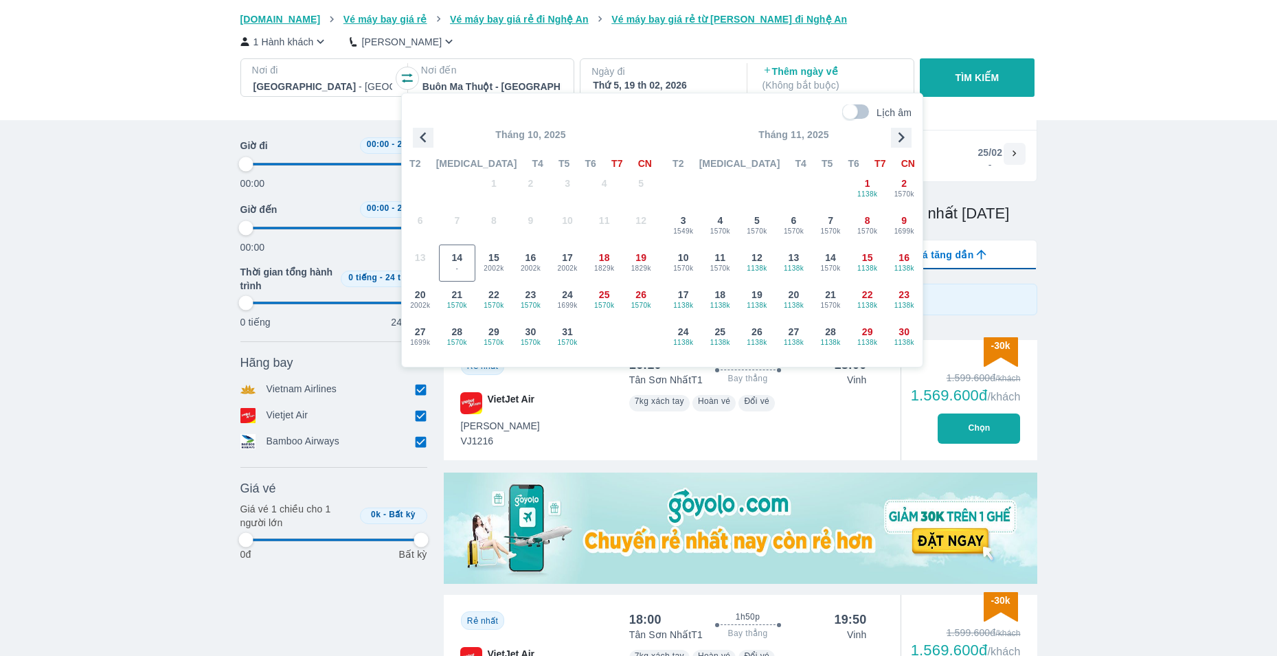
checkbox input "false"
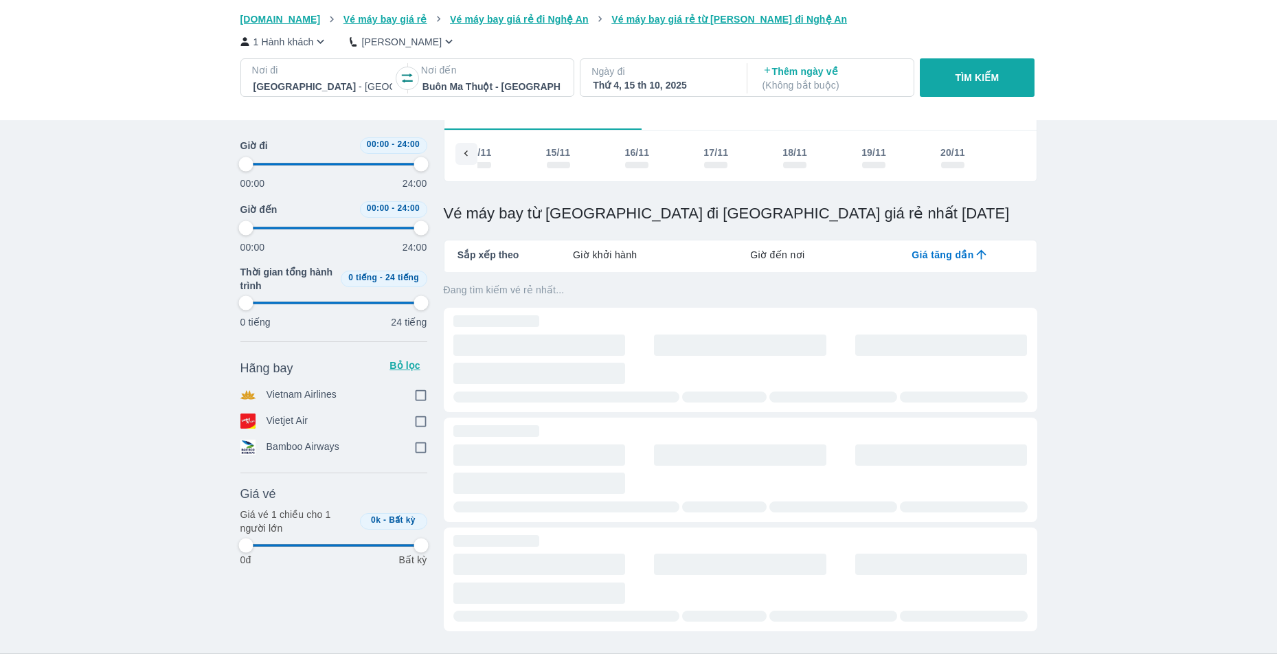
scroll to position [0, 79]
click at [987, 64] on button "TÌM KIẾM" at bounding box center [977, 77] width 115 height 38
type input "97.9166666666667"
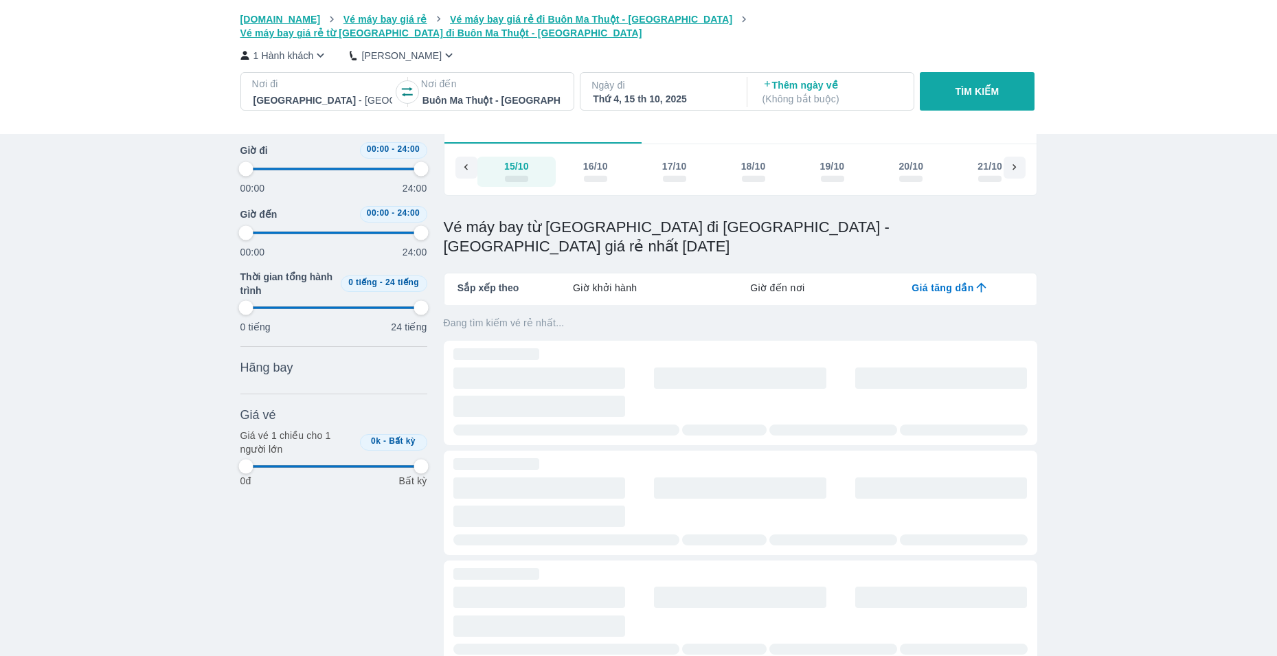
type input "97.9166666666667"
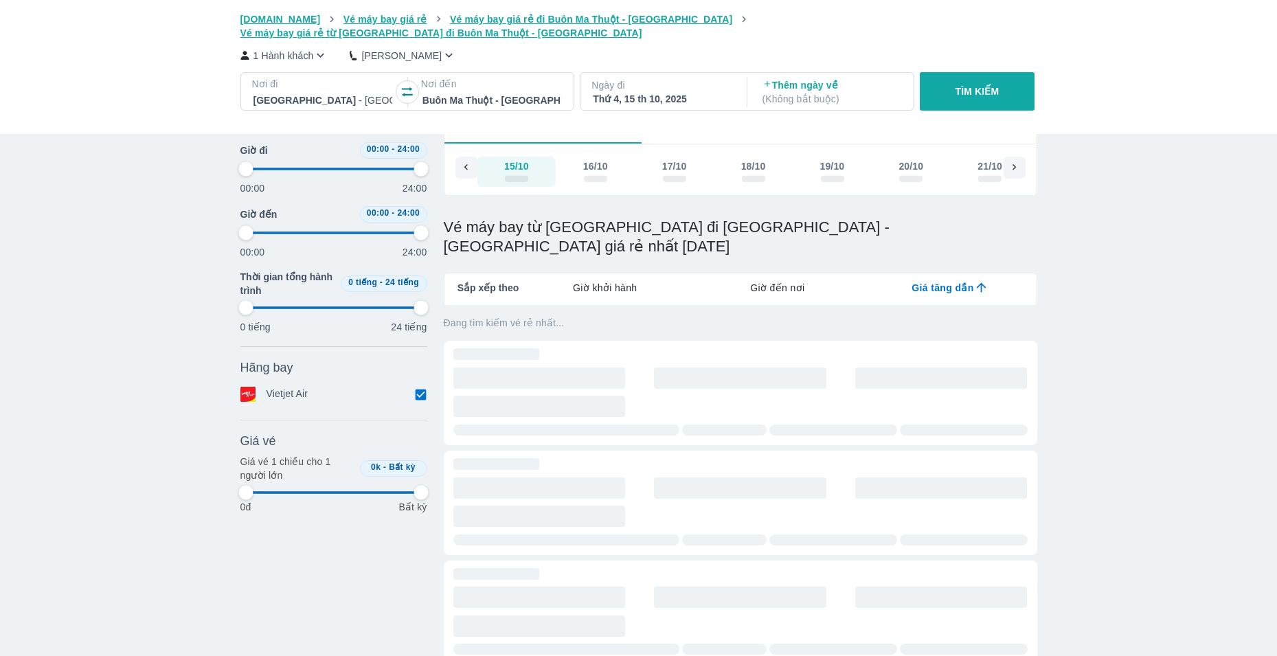
type input "97.9166666666667"
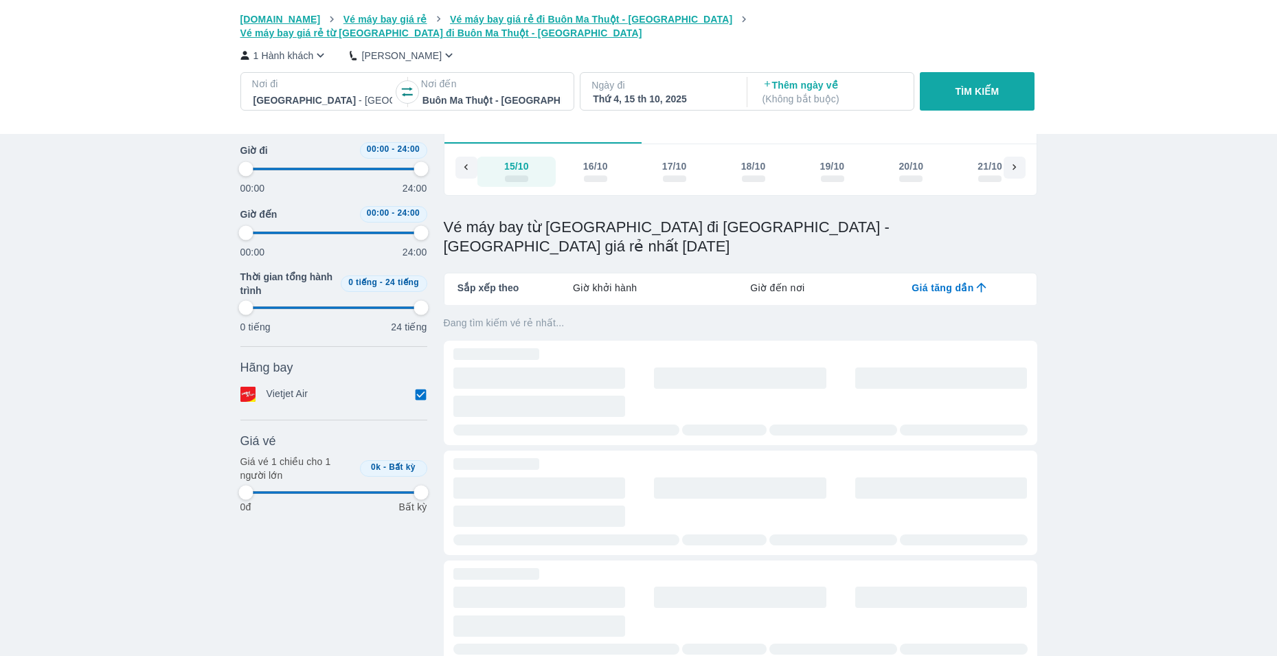
type input "97.9166666666667"
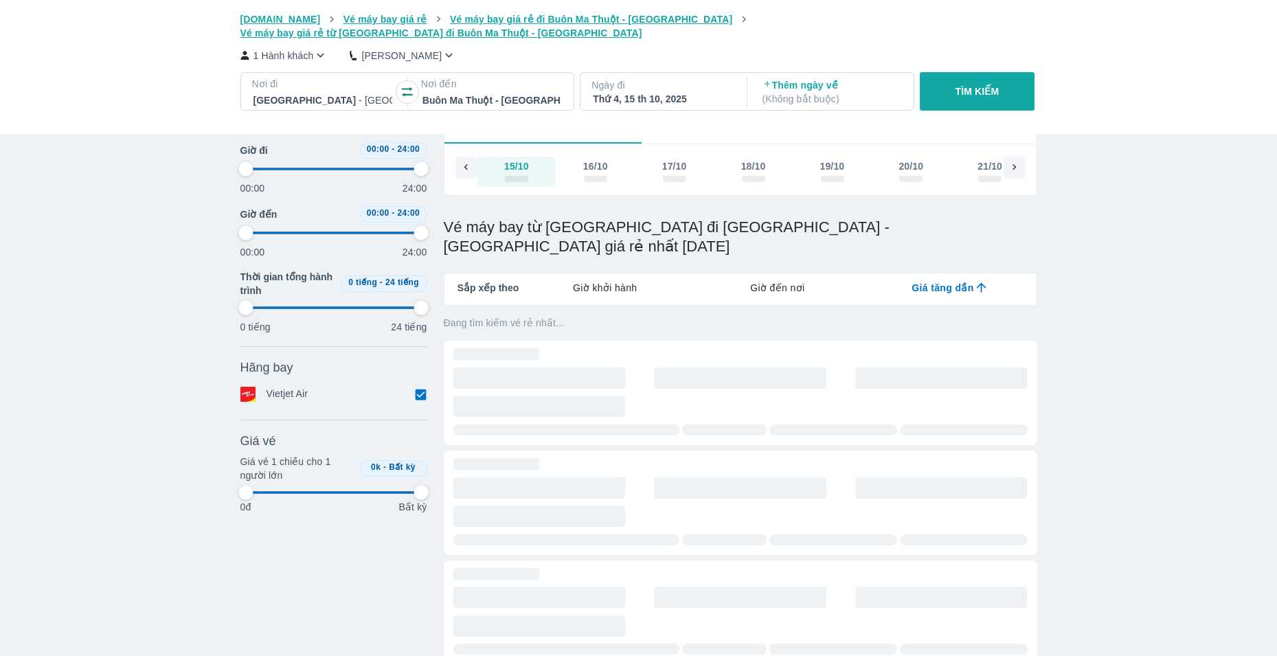
type input "97.9166666666667"
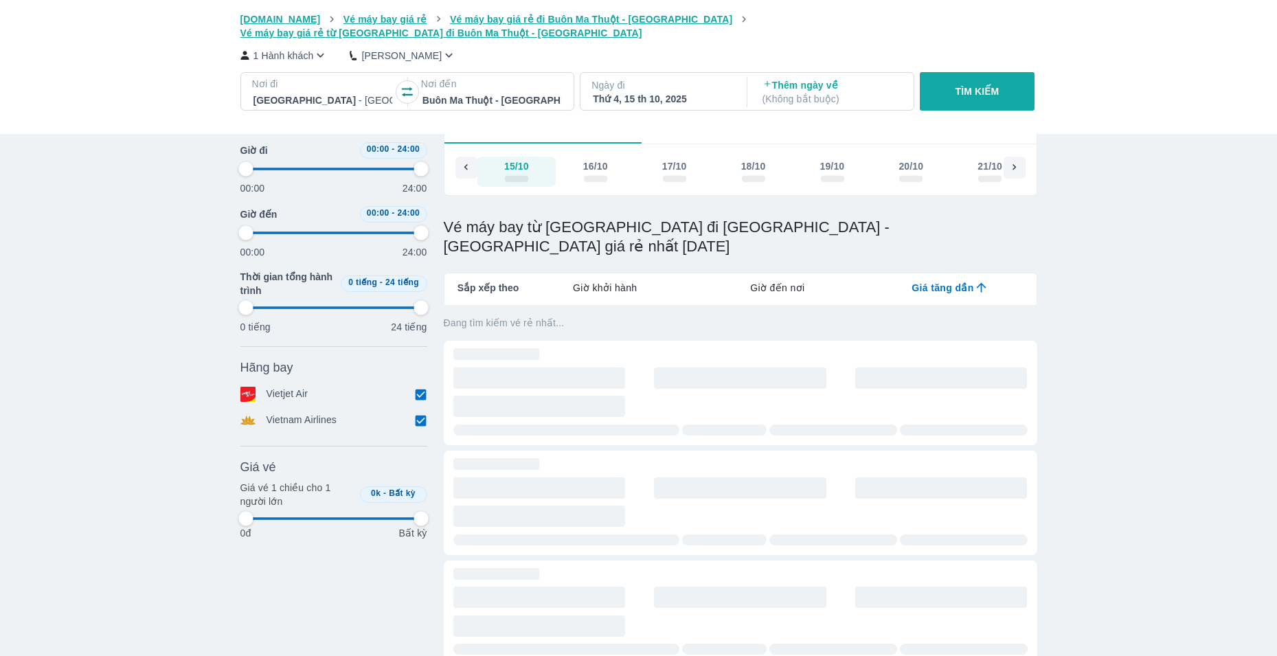
type input "97.9166666666667"
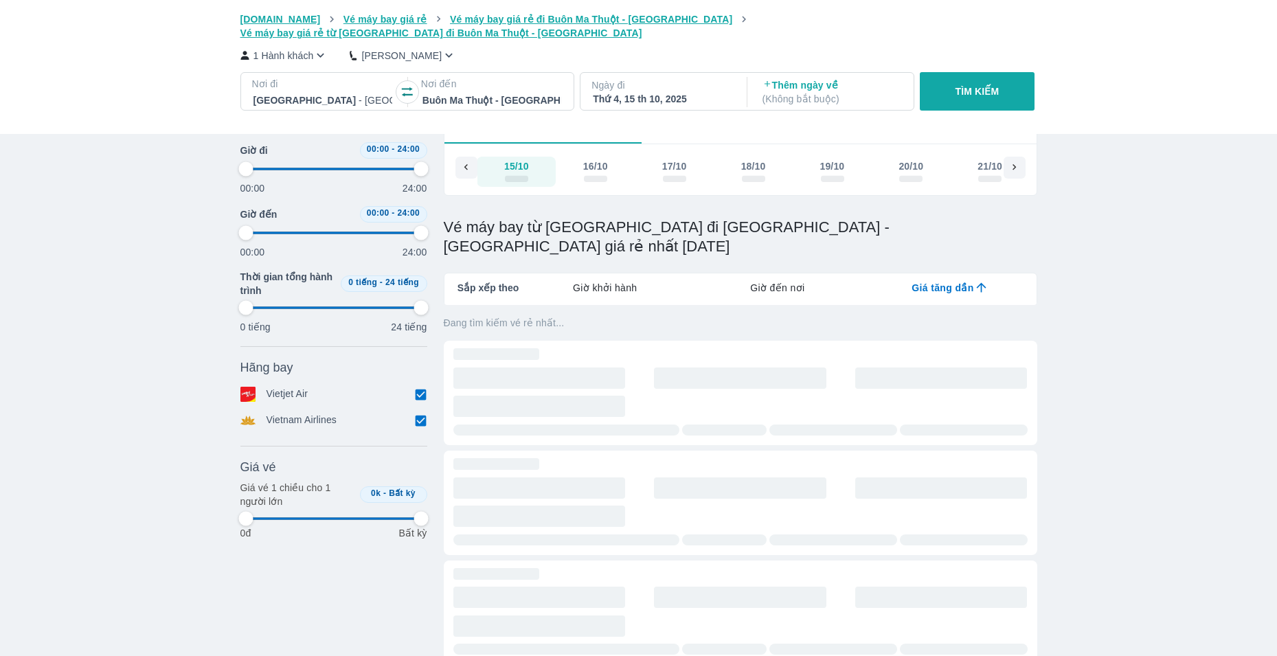
type input "97.9166666666667"
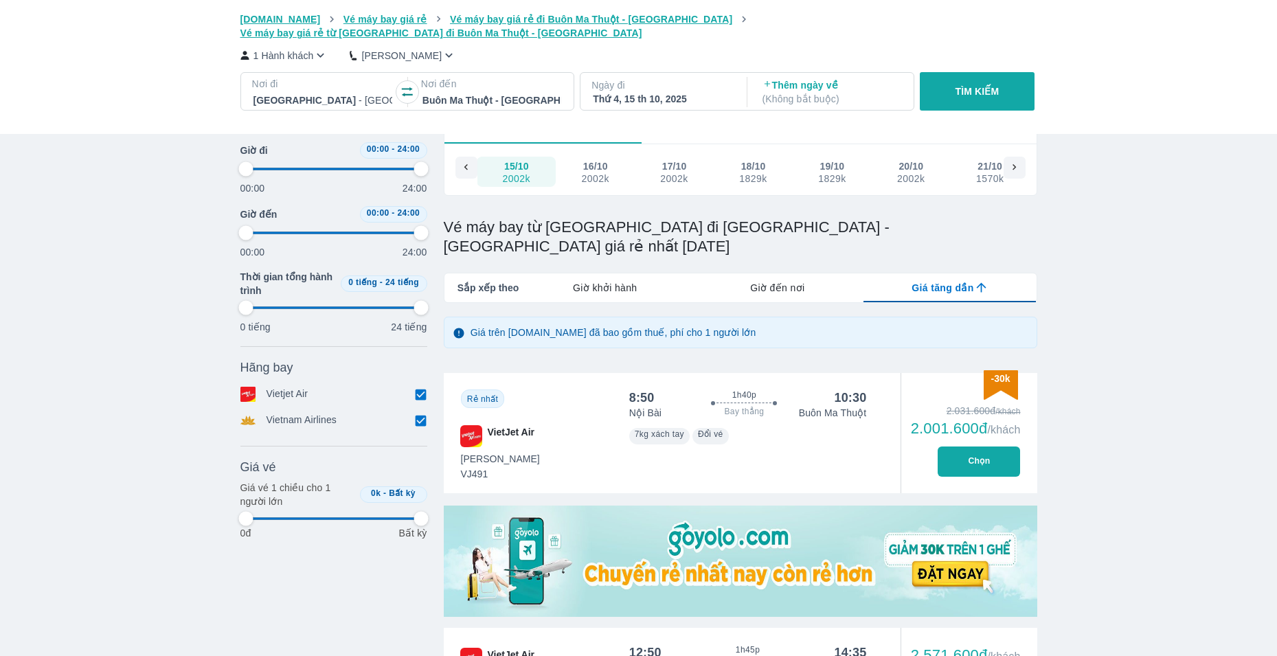
type input "97.9166666666667"
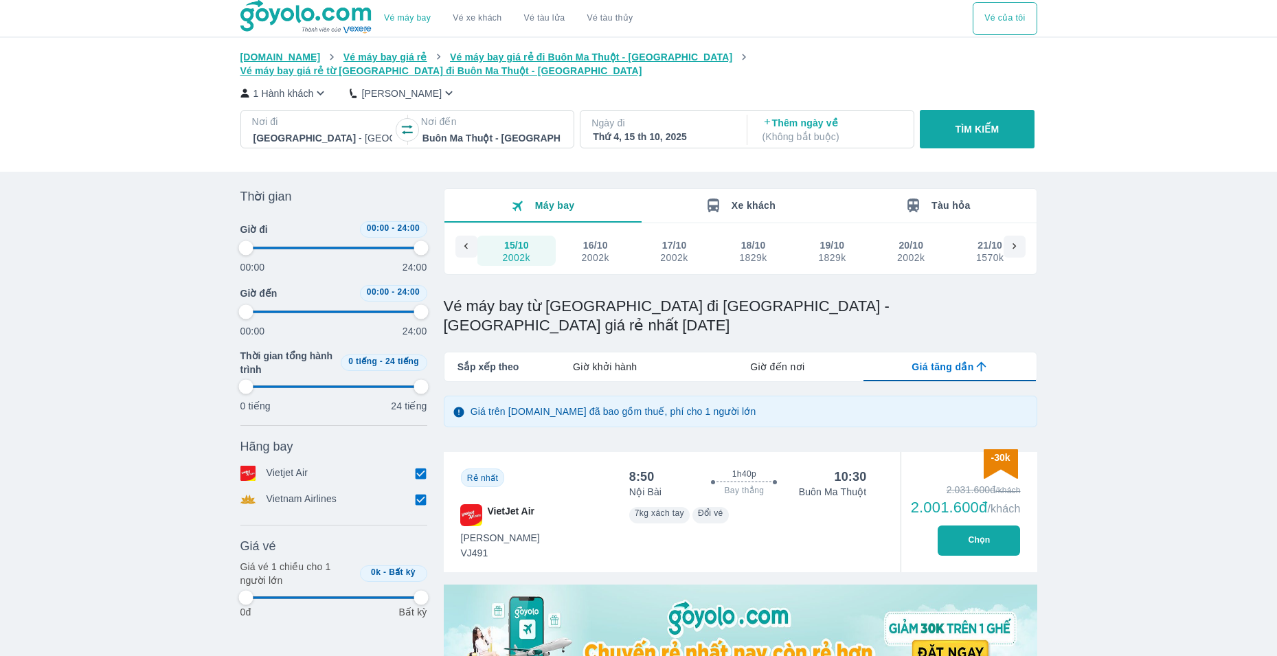
type input "97.9166666666667"
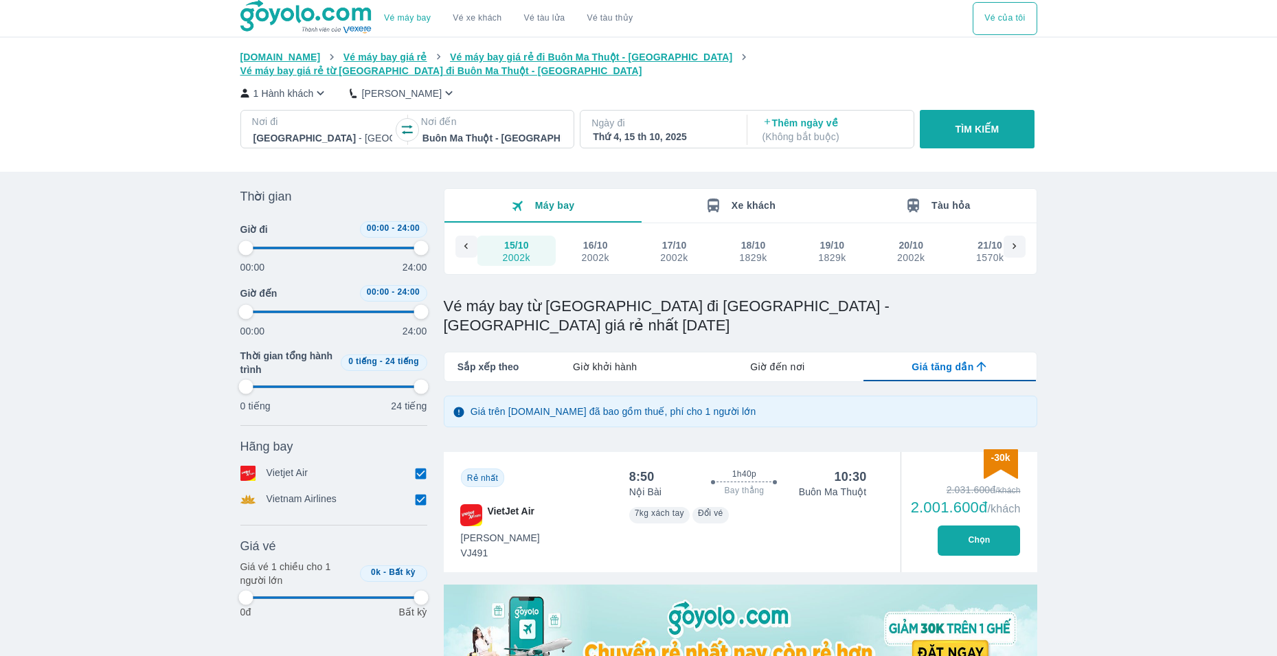
type input "97.9166666666667"
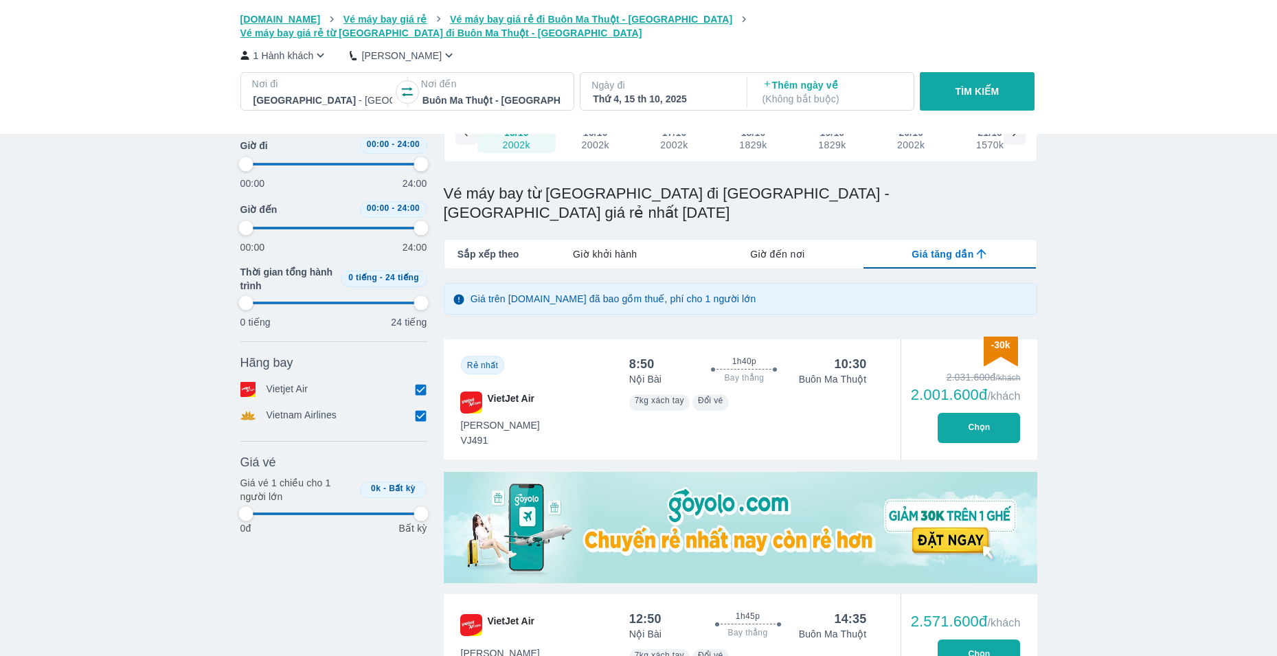
type input "97.9166666666667"
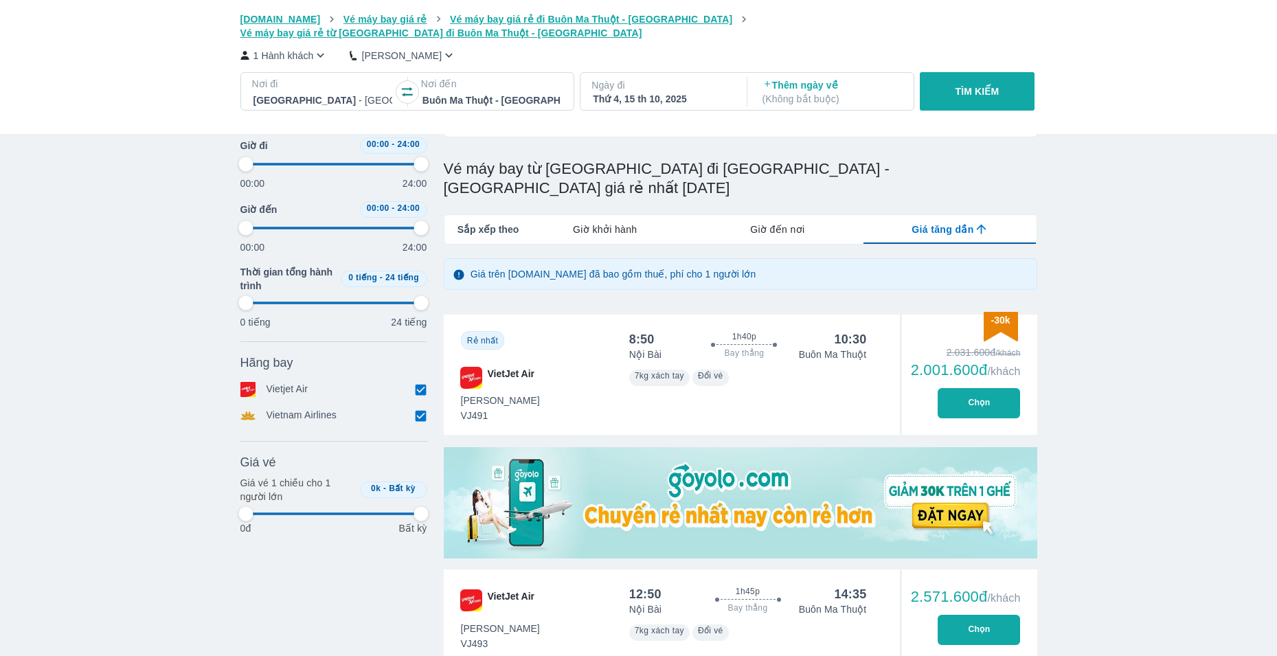
type input "97.9166666666667"
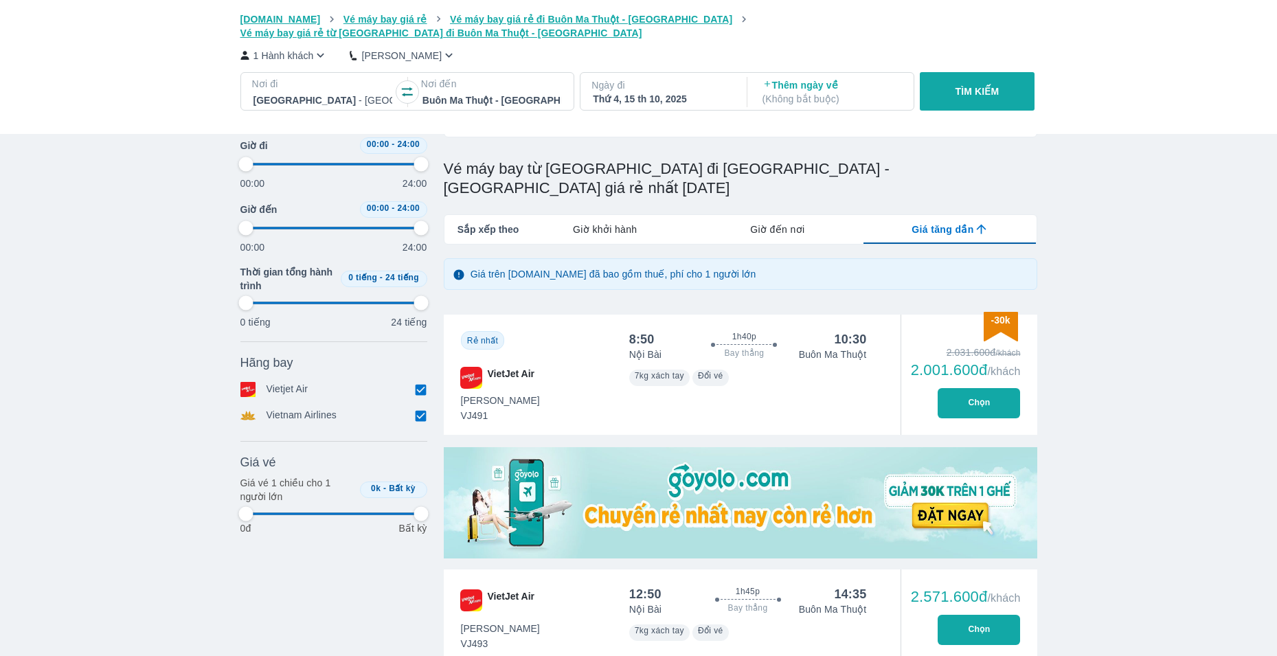
type input "97.9166666666667"
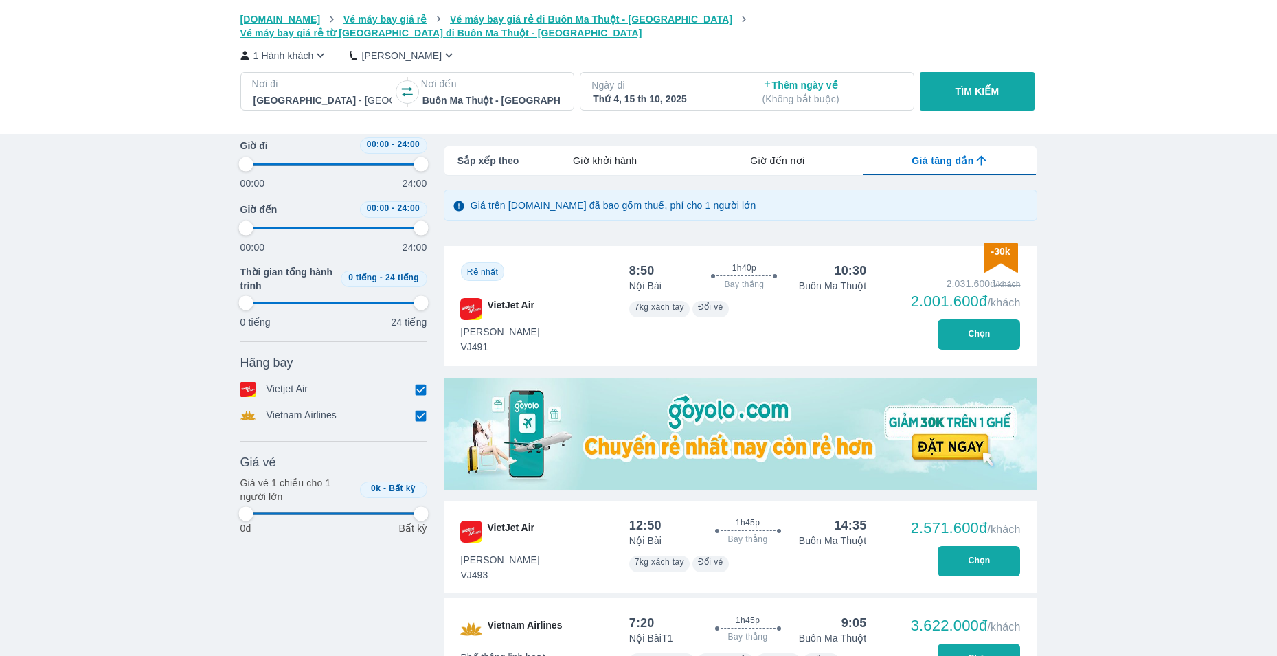
type input "97.9166666666667"
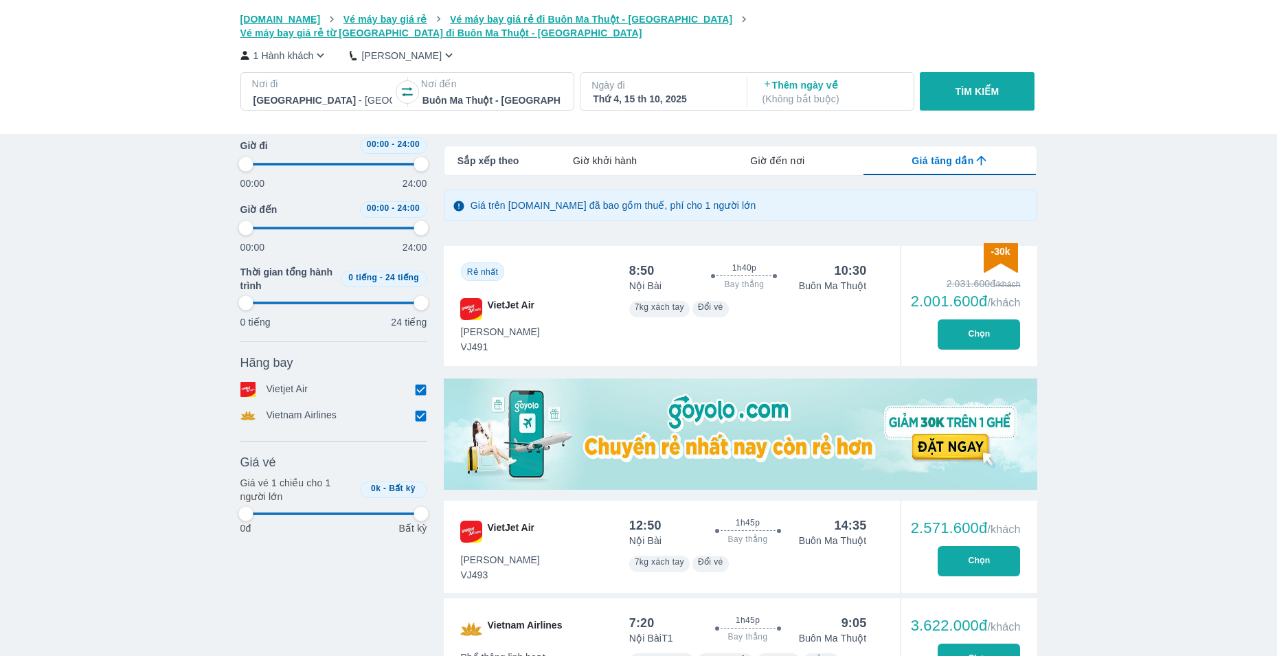
type input "97.9166666666667"
